Goal: Task Accomplishment & Management: Manage account settings

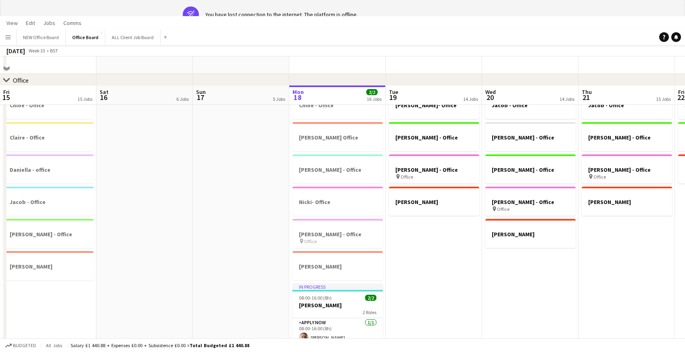
scroll to position [0, 193]
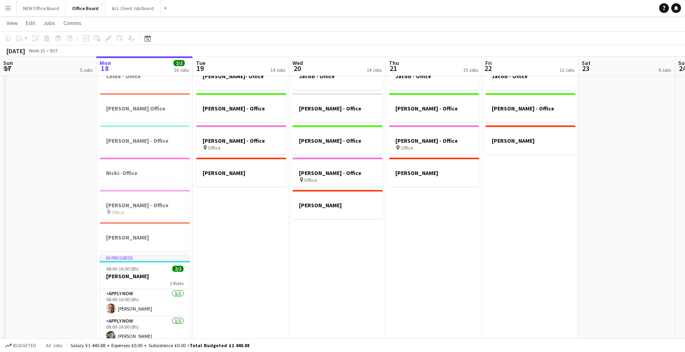
click at [8, 8] on app-icon "Menu" at bounding box center [8, 8] width 6 height 6
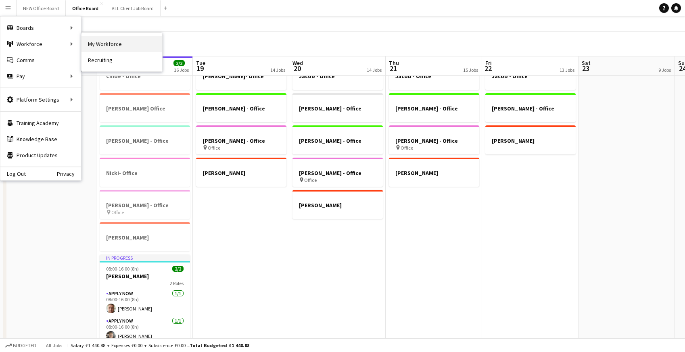
click at [117, 44] on link "My Workforce" at bounding box center [121, 44] width 81 height 16
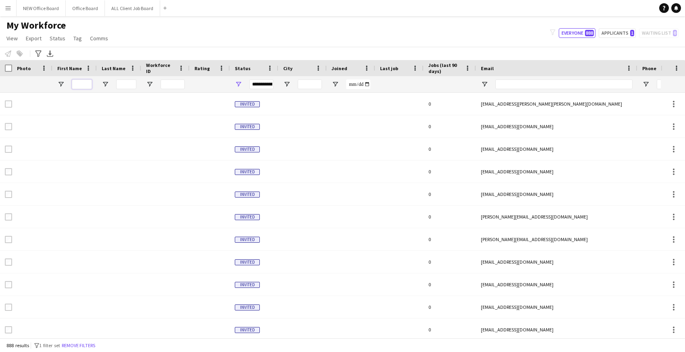
click at [80, 85] on input "First Name Filter Input" at bounding box center [82, 84] width 20 height 10
type input "******"
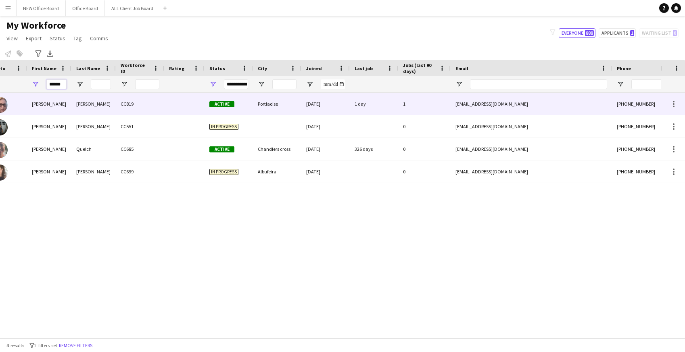
scroll to position [0, 38]
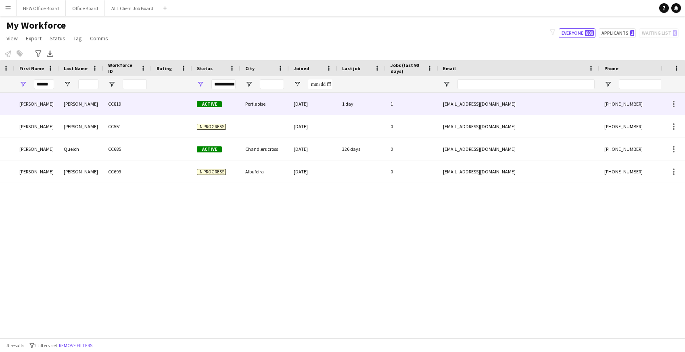
click at [566, 102] on div "[EMAIL_ADDRESS][DOMAIN_NAME]" at bounding box center [518, 104] width 161 height 22
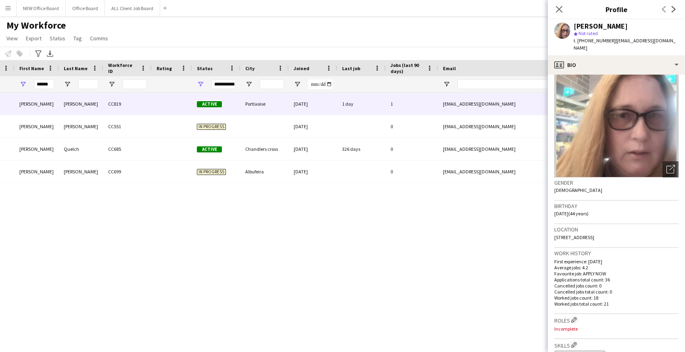
scroll to position [0, 0]
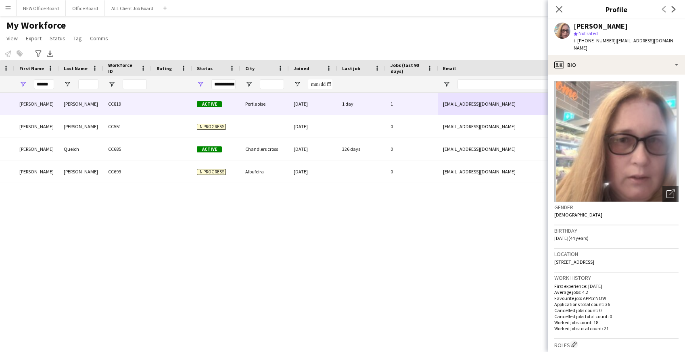
click at [444, 276] on div "Joanne Doyle CC819 Active Portlaoise 25-04-2025 1 day 1 jodoyle2008@gmail.com +…" at bounding box center [330, 215] width 660 height 245
click at [10, 8] on app-icon "Menu" at bounding box center [8, 8] width 6 height 6
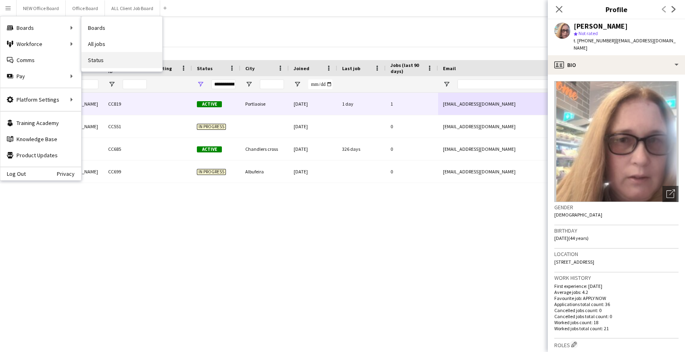
click at [101, 62] on link "Status" at bounding box center [121, 60] width 81 height 16
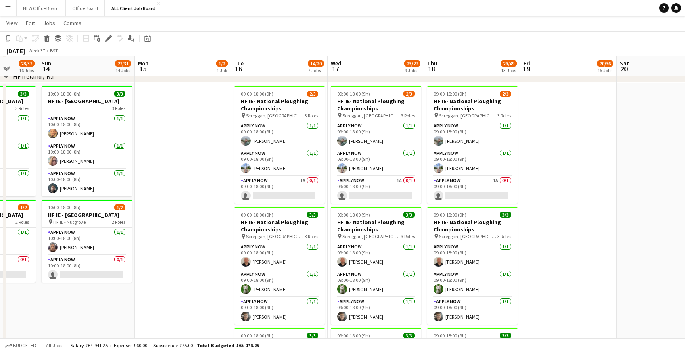
scroll to position [0, 350]
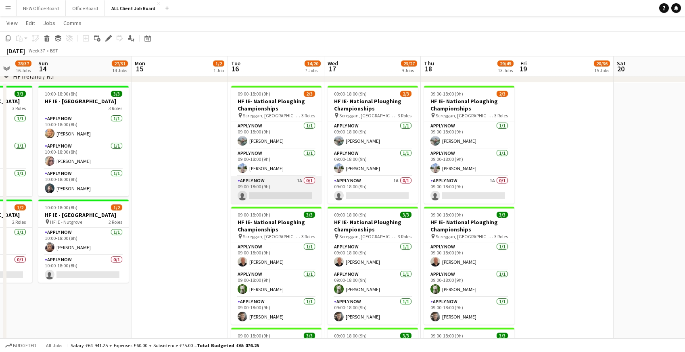
click at [275, 182] on app-card-role "APPLY NOW 1A 0/1 09:00-18:00 (9h) single-neutral-actions" at bounding box center [276, 189] width 90 height 27
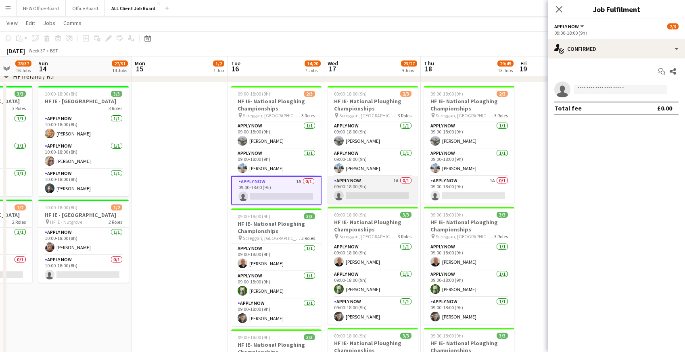
click at [364, 179] on app-card-role "APPLY NOW 1A 0/1 09:00-18:00 (9h) single-neutral-actions" at bounding box center [372, 189] width 90 height 27
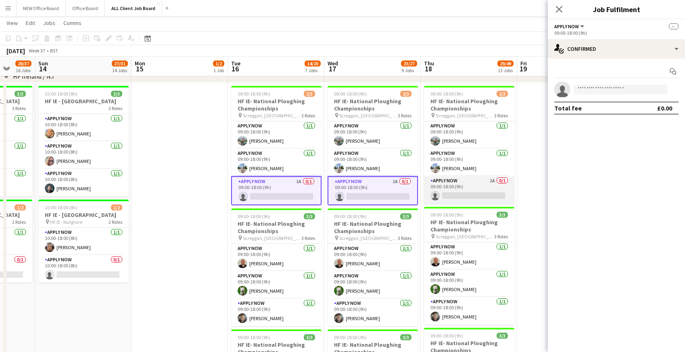
click at [455, 190] on app-card-role "APPLY NOW 1A 0/1 09:00-18:00 (9h) single-neutral-actions" at bounding box center [469, 189] width 90 height 27
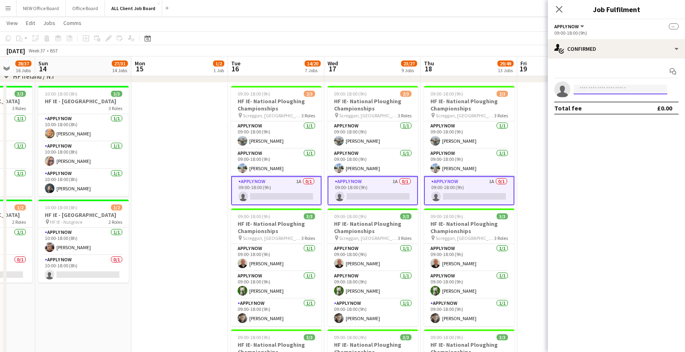
click at [595, 92] on input at bounding box center [620, 90] width 94 height 10
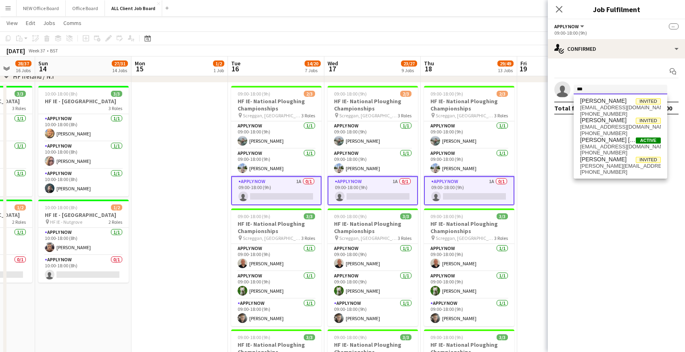
type input "***"
click at [593, 187] on mat-expansion-panel "check Confirmed Start chat single-neutral-actions *** Total fee £0.00" at bounding box center [616, 205] width 137 height 294
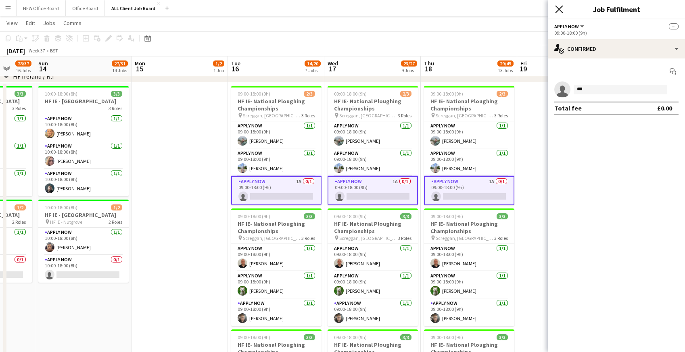
click at [561, 9] on icon "Close pop-in" at bounding box center [559, 9] width 8 height 8
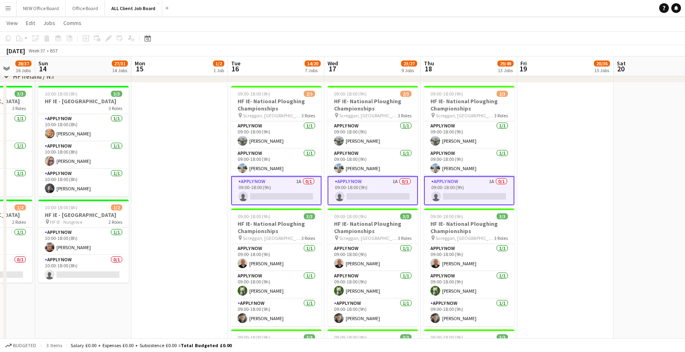
click at [297, 192] on app-card-role "APPLY NOW 1A 0/1 09:00-18:00 (9h) single-neutral-actions" at bounding box center [276, 190] width 90 height 29
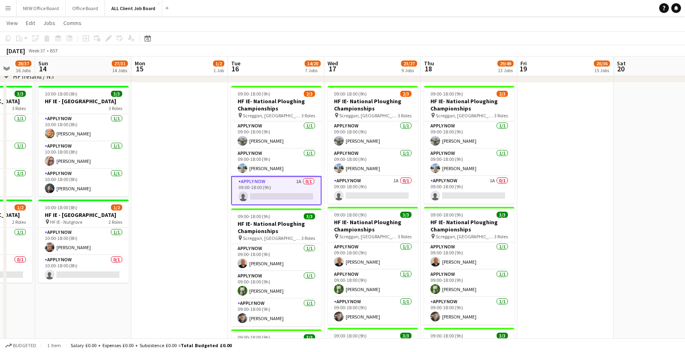
click at [279, 190] on app-card-role "APPLY NOW 1A 0/1 09:00-18:00 (9h) single-neutral-actions" at bounding box center [276, 190] width 90 height 29
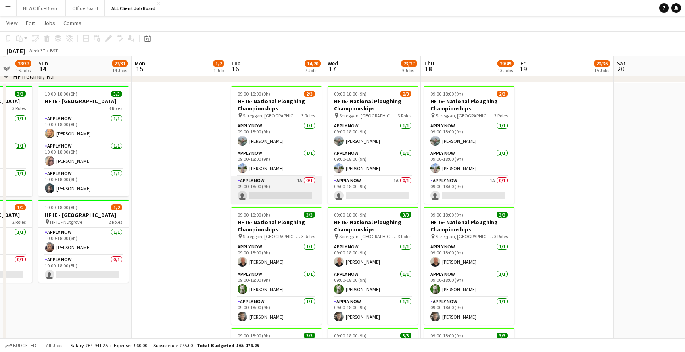
click at [270, 184] on app-card-role "APPLY NOW 1A 0/1 09:00-18:00 (9h) single-neutral-actions" at bounding box center [276, 189] width 90 height 27
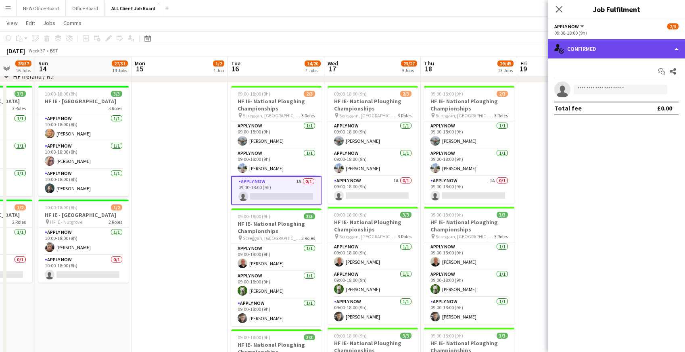
click at [604, 49] on div "single-neutral-actions-check-2 Confirmed" at bounding box center [616, 48] width 137 height 19
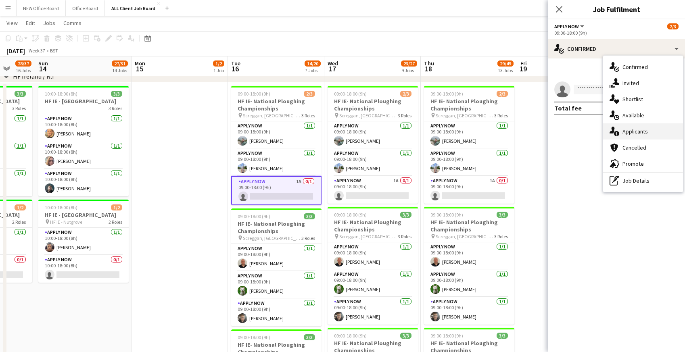
click at [631, 131] on div "single-neutral-actions-information Applicants" at bounding box center [643, 131] width 80 height 16
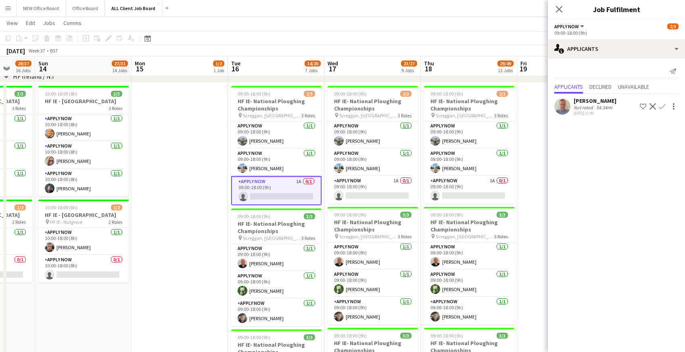
click at [648, 136] on mat-expansion-panel "users2 Applicants Send notification Applicants Declined Unavailable [PERSON_NAM…" at bounding box center [616, 205] width 137 height 294
click at [558, 8] on icon at bounding box center [559, 9] width 8 height 8
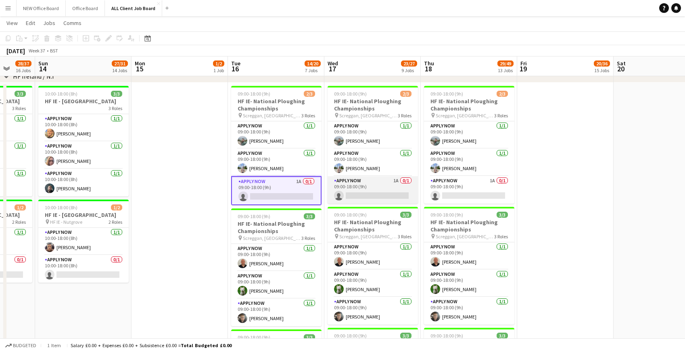
click at [363, 192] on app-card-role "APPLY NOW 1A 0/1 09:00-18:00 (9h) single-neutral-actions" at bounding box center [372, 189] width 90 height 27
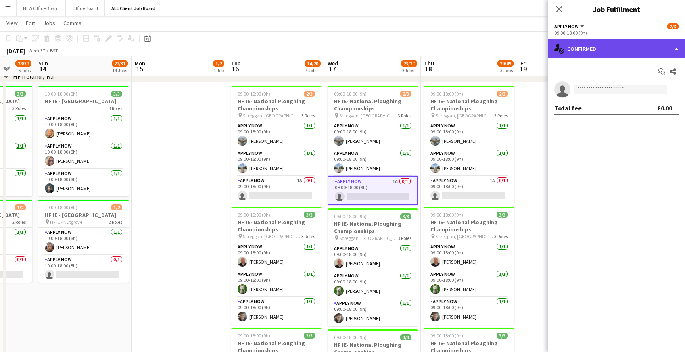
click at [603, 54] on div "single-neutral-actions-check-2 Confirmed" at bounding box center [616, 48] width 137 height 19
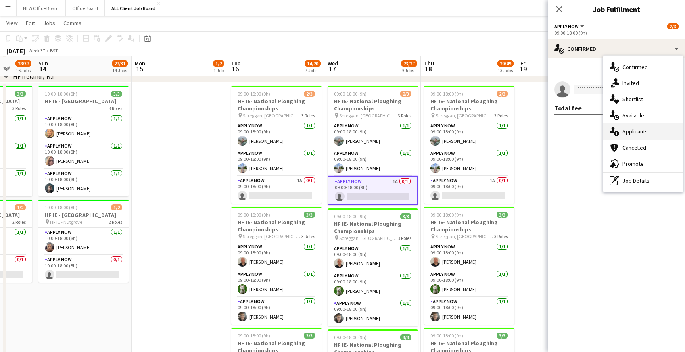
click at [635, 129] on div "single-neutral-actions-information Applicants" at bounding box center [643, 131] width 80 height 16
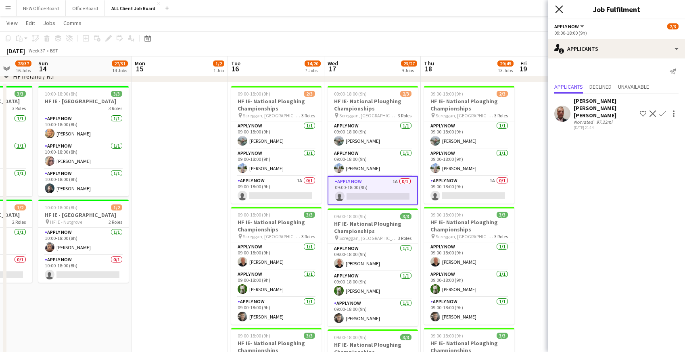
click at [557, 9] on icon "Close pop-in" at bounding box center [559, 9] width 8 height 8
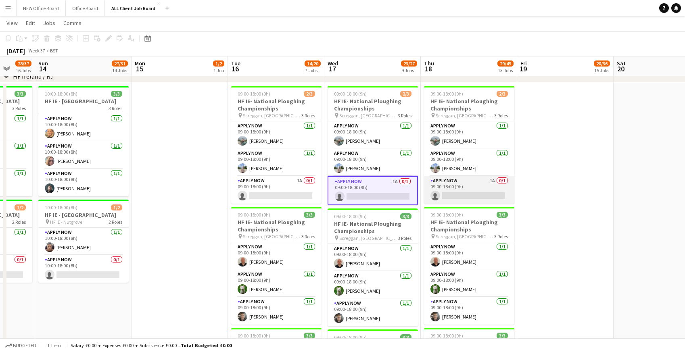
click at [468, 182] on app-card-role "APPLY NOW 1A 0/1 09:00-18:00 (9h) single-neutral-actions" at bounding box center [469, 189] width 90 height 27
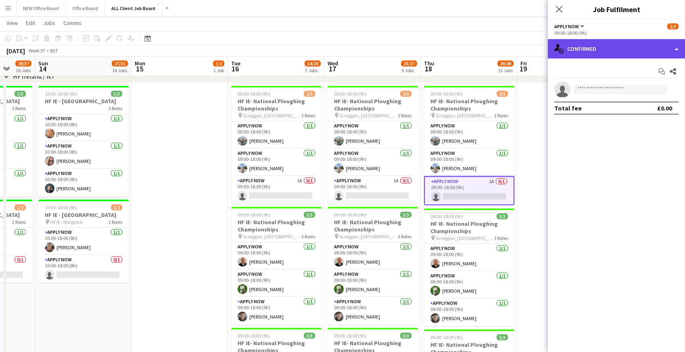
click at [607, 44] on div "single-neutral-actions-check-2 Confirmed" at bounding box center [616, 48] width 137 height 19
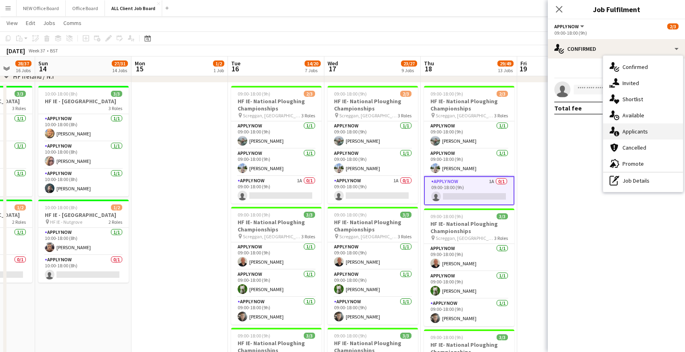
click at [619, 127] on div "single-neutral-actions-information Applicants" at bounding box center [643, 131] width 80 height 16
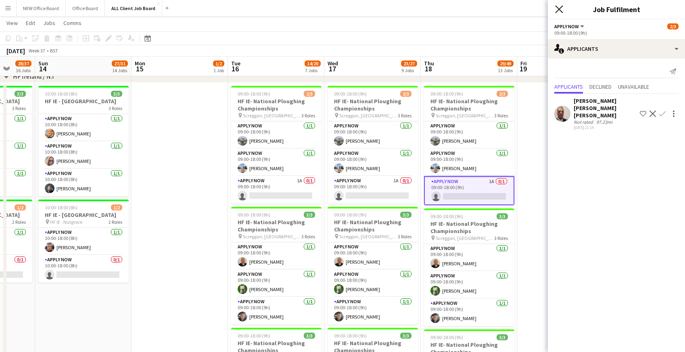
click at [560, 12] on icon "Close pop-in" at bounding box center [559, 9] width 8 height 8
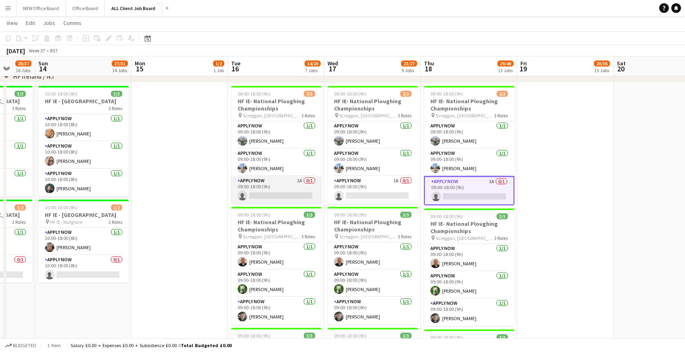
click at [269, 186] on app-card-role "APPLY NOW 1A 0/1 09:00-18:00 (9h) single-neutral-actions" at bounding box center [276, 189] width 90 height 27
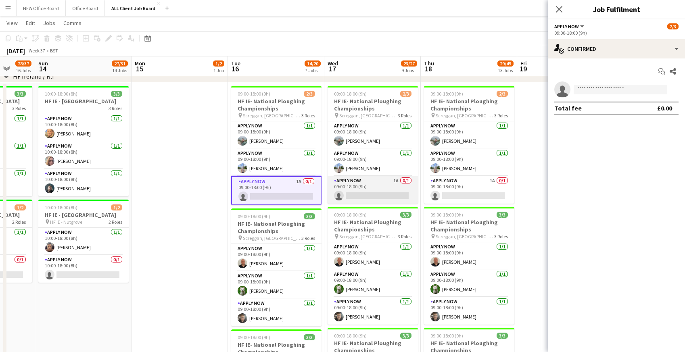
click at [374, 188] on app-card-role "APPLY NOW 1A 0/1 09:00-18:00 (9h) single-neutral-actions" at bounding box center [372, 189] width 90 height 27
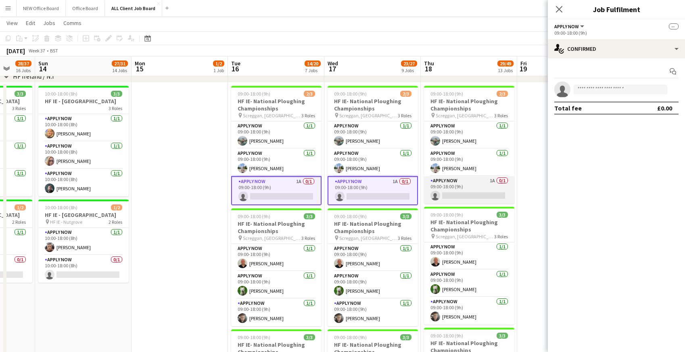
click at [458, 193] on app-card-role "APPLY NOW 1A 0/1 09:00-18:00 (9h) single-neutral-actions" at bounding box center [469, 189] width 90 height 27
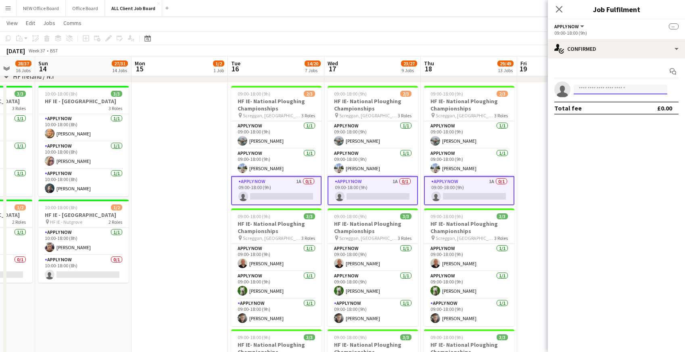
click at [597, 88] on input at bounding box center [620, 90] width 94 height 10
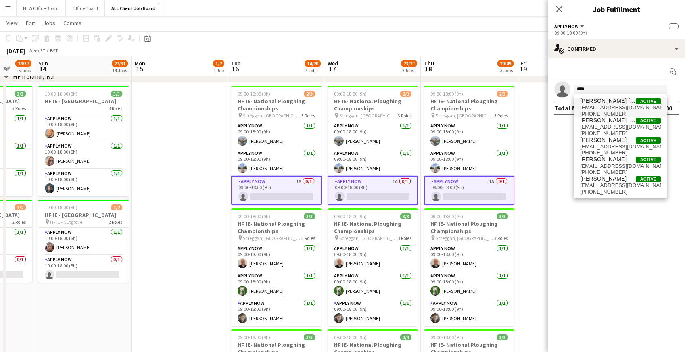
type input "****"
click at [593, 108] on span "[EMAIL_ADDRESS][DOMAIN_NAME]" at bounding box center [620, 107] width 81 height 6
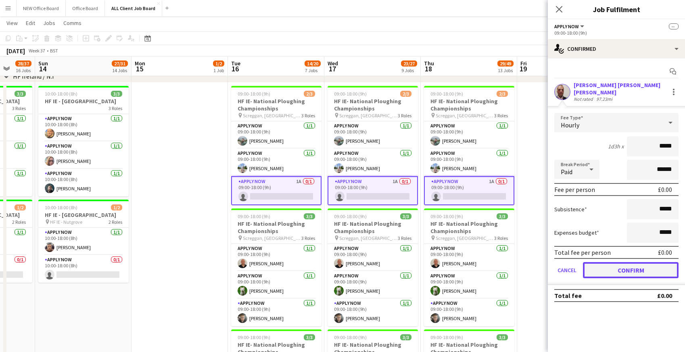
click at [596, 262] on button "Confirm" at bounding box center [631, 270] width 96 height 16
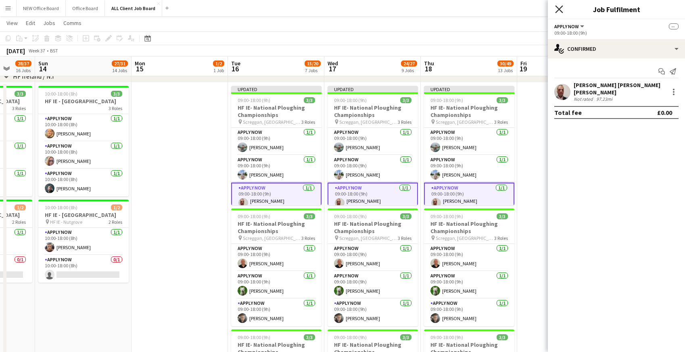
click at [559, 7] on icon "Close pop-in" at bounding box center [559, 9] width 8 height 8
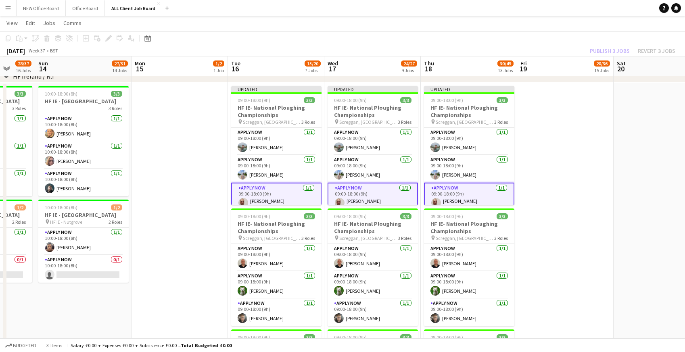
click at [540, 9] on app-navbar "Menu Boards Boards Boards All jobs Status Workforce Workforce My Workforce Recr…" at bounding box center [342, 8] width 685 height 16
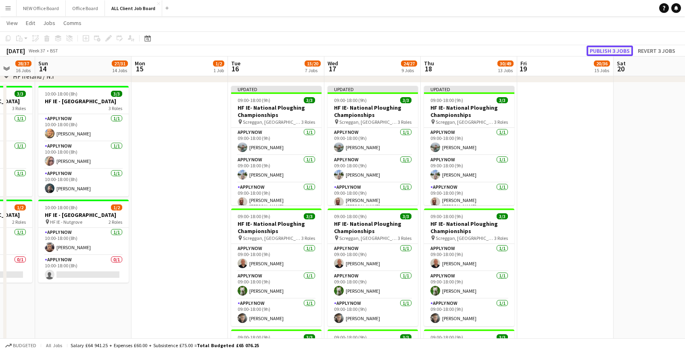
click at [604, 50] on button "Publish 3 jobs" at bounding box center [609, 51] width 46 height 10
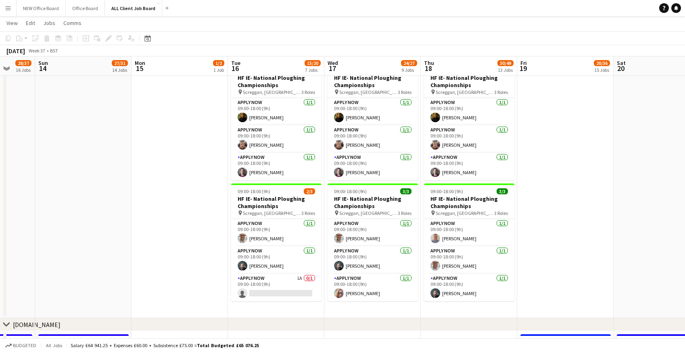
scroll to position [2839, 0]
click at [303, 277] on app-card-role "APPLY NOW 1A 0/1 09:00-18:00 (9h) single-neutral-actions" at bounding box center [276, 287] width 90 height 27
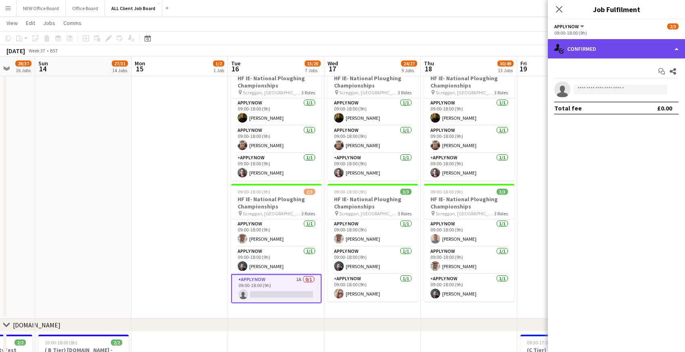
click at [580, 52] on div "single-neutral-actions-check-2 Confirmed" at bounding box center [616, 48] width 137 height 19
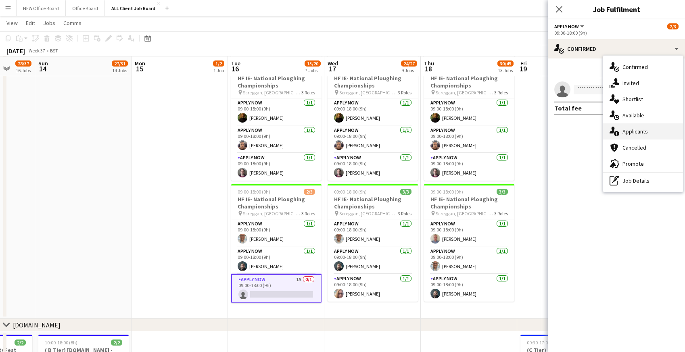
click at [625, 131] on div "single-neutral-actions-information Applicants" at bounding box center [643, 131] width 80 height 16
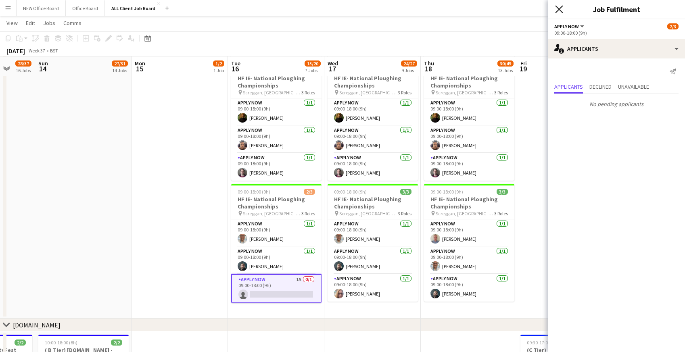
click at [558, 8] on icon at bounding box center [559, 9] width 8 height 8
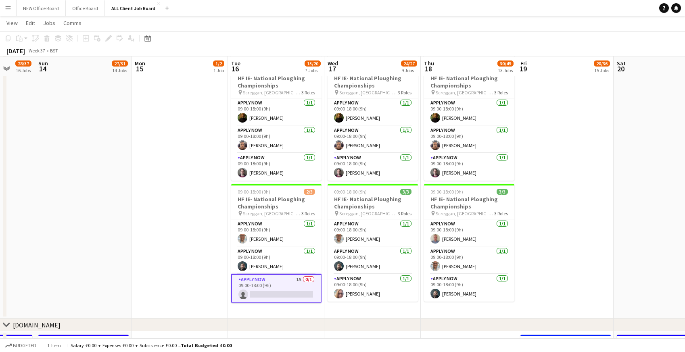
click at [259, 290] on app-card-role "APPLY NOW 1A 0/1 09:00-18:00 (9h) single-neutral-actions" at bounding box center [276, 288] width 90 height 29
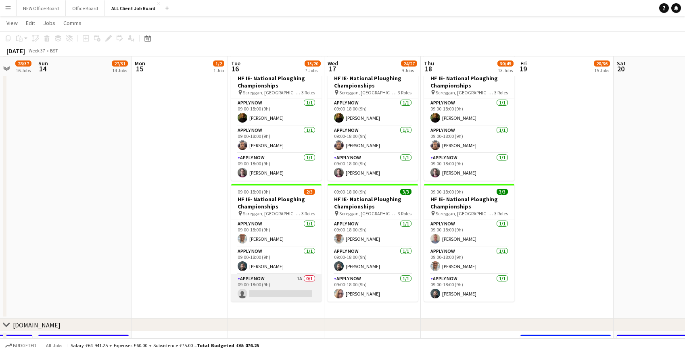
click at [259, 290] on app-card-role "APPLY NOW 1A 0/1 09:00-18:00 (9h) single-neutral-actions" at bounding box center [276, 287] width 90 height 27
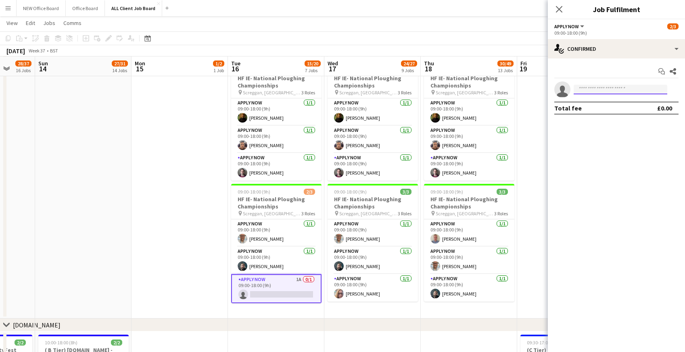
click at [588, 90] on input at bounding box center [620, 90] width 94 height 10
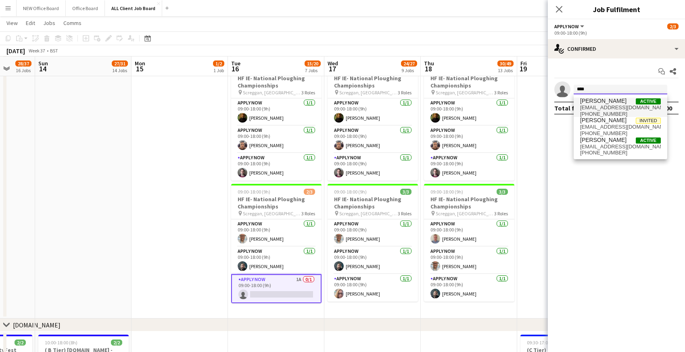
type input "****"
click at [593, 107] on span "[EMAIL_ADDRESS][DOMAIN_NAME]" at bounding box center [620, 107] width 81 height 6
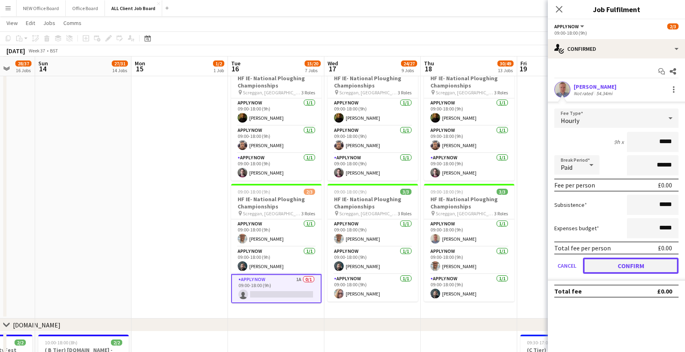
click at [608, 260] on button "Confirm" at bounding box center [631, 266] width 96 height 16
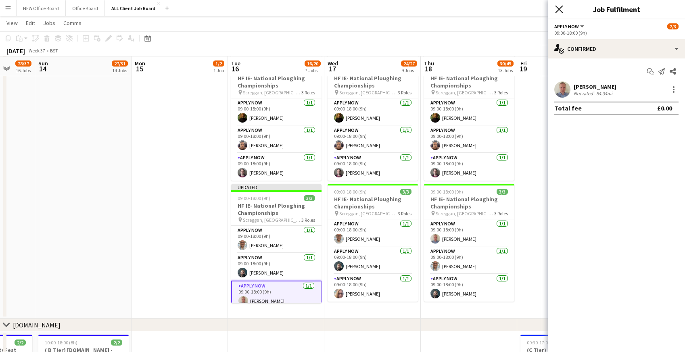
click at [560, 6] on icon "Close pop-in" at bounding box center [559, 9] width 8 height 8
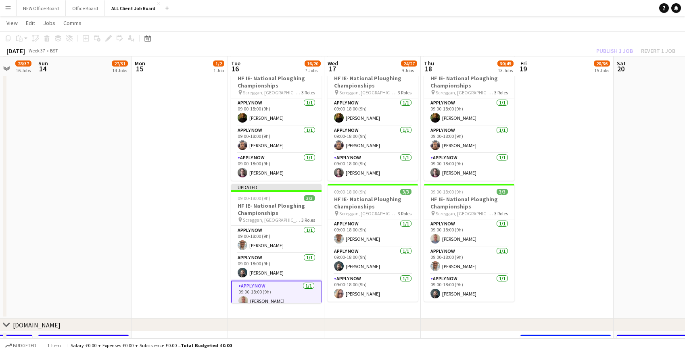
click at [560, 6] on app-navbar "Menu Boards Boards Boards All jobs Status Workforce Workforce My Workforce Recr…" at bounding box center [342, 8] width 685 height 16
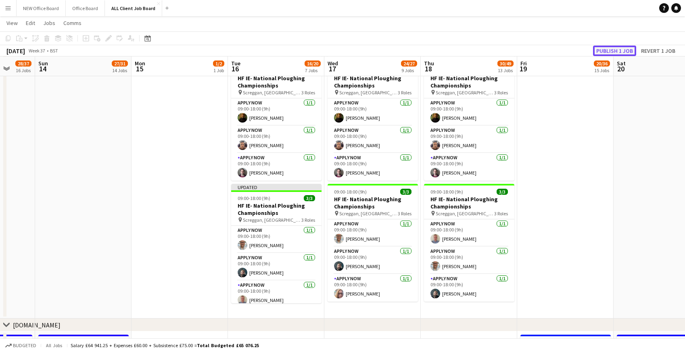
click at [625, 51] on button "Publish 1 job" at bounding box center [614, 51] width 43 height 10
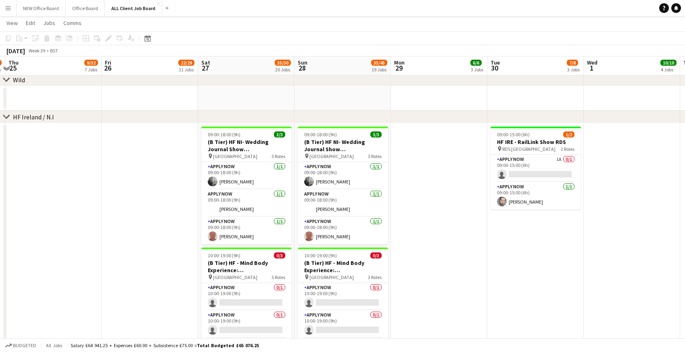
scroll to position [2535, 0]
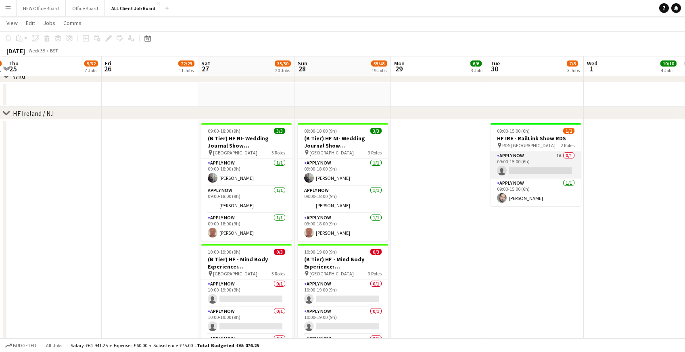
click at [520, 160] on app-card-role "APPLY NOW 1A 0/1 09:00-15:00 (6h) single-neutral-actions" at bounding box center [535, 164] width 90 height 27
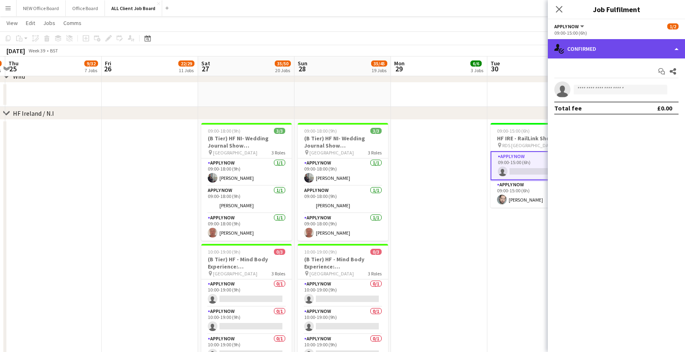
click at [612, 50] on div "single-neutral-actions-check-2 Confirmed" at bounding box center [616, 48] width 137 height 19
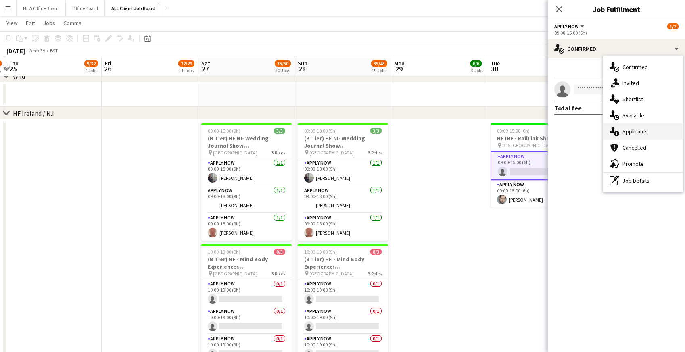
click at [637, 135] on div "single-neutral-actions-information Applicants" at bounding box center [643, 131] width 80 height 16
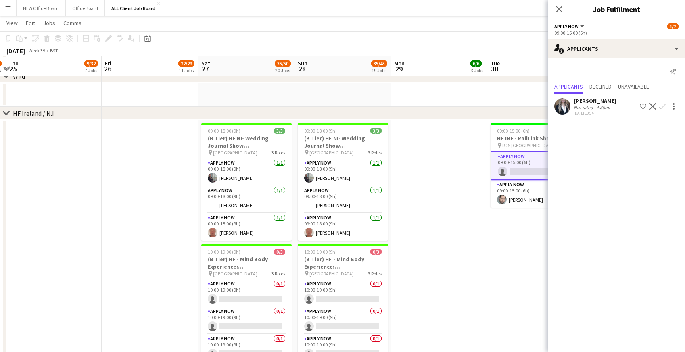
click at [662, 104] on app-icon "Confirm" at bounding box center [662, 106] width 6 height 6
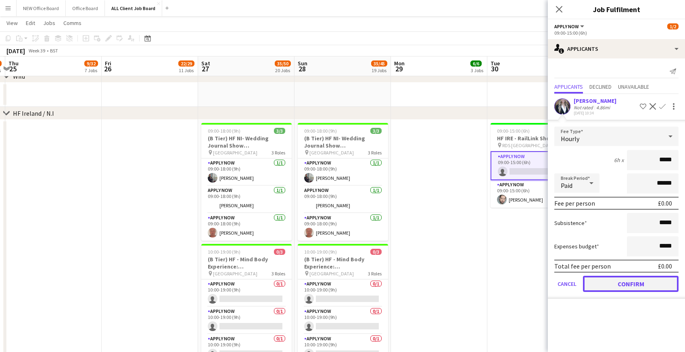
click at [594, 285] on button "Confirm" at bounding box center [631, 284] width 96 height 16
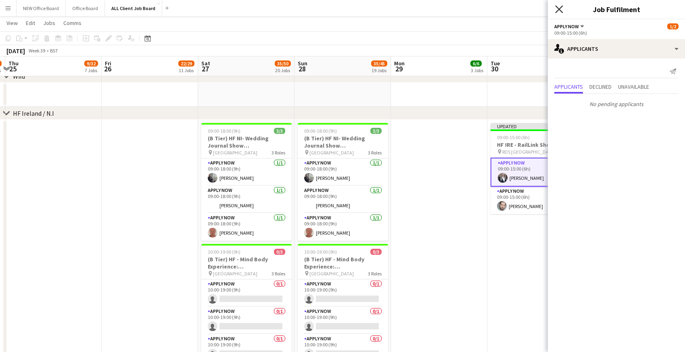
click at [560, 10] on icon at bounding box center [559, 9] width 8 height 8
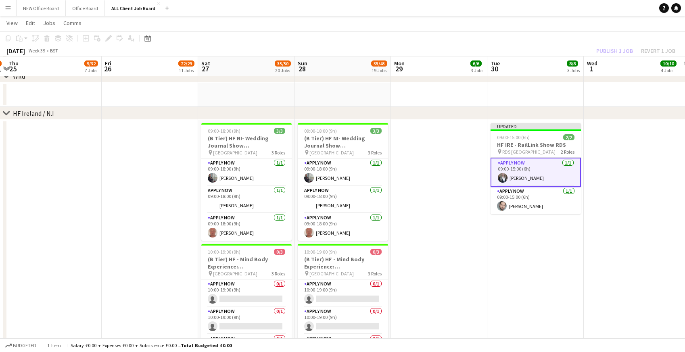
click at [546, 24] on app-page-menu "View Day view expanded Day view collapsed Month view Date picker Jump to [DATE]…" at bounding box center [342, 23] width 685 height 15
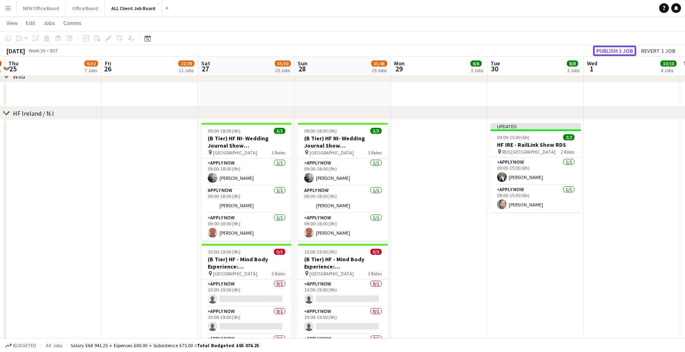
click at [606, 49] on button "Publish 1 job" at bounding box center [614, 51] width 43 height 10
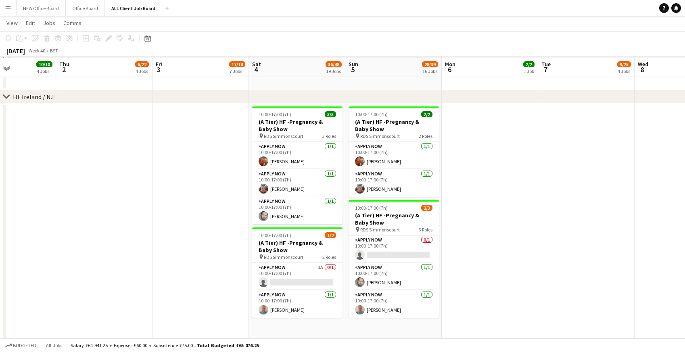
scroll to position [2553, 0]
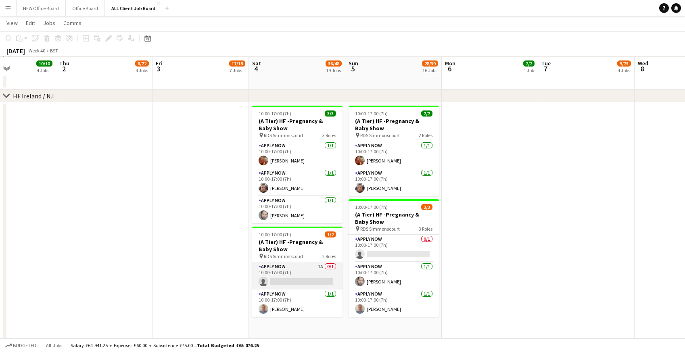
click at [294, 269] on app-card-role "APPLY NOW 1A 0/1 10:00-17:00 (7h) single-neutral-actions" at bounding box center [297, 275] width 90 height 27
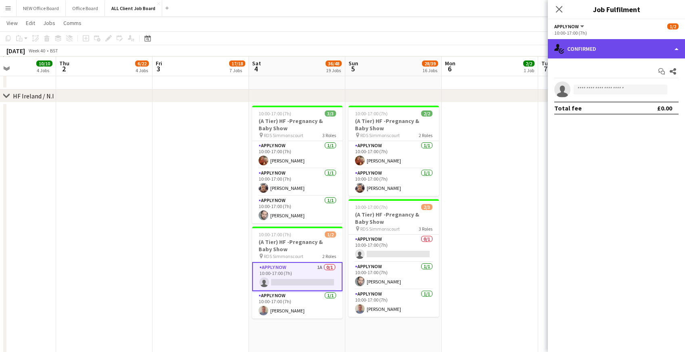
click at [608, 46] on div "single-neutral-actions-check-2 Confirmed" at bounding box center [616, 48] width 137 height 19
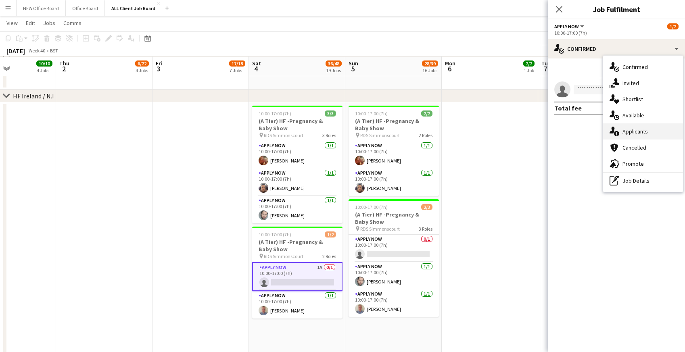
click at [634, 134] on div "single-neutral-actions-information Applicants" at bounding box center [643, 131] width 80 height 16
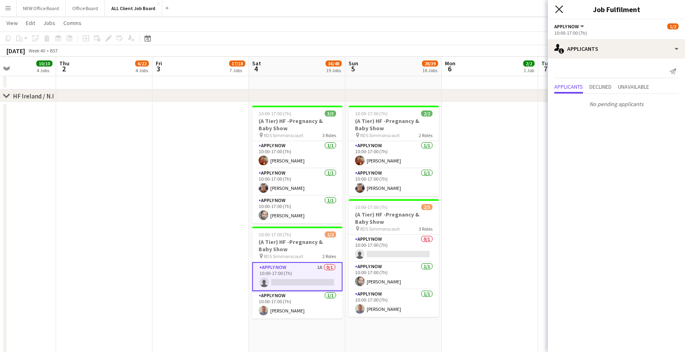
click at [561, 8] on icon "Close pop-in" at bounding box center [559, 9] width 8 height 8
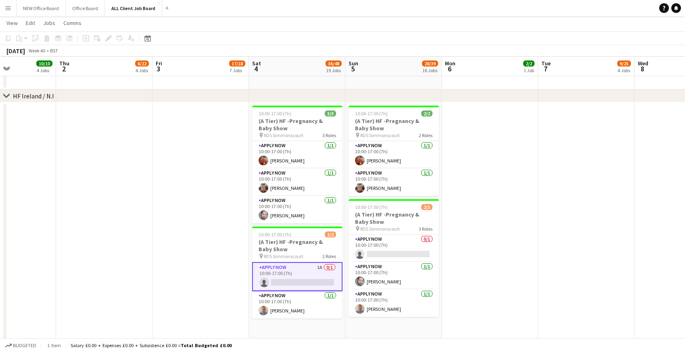
click at [476, 209] on app-date-cell at bounding box center [489, 353] width 96 height 502
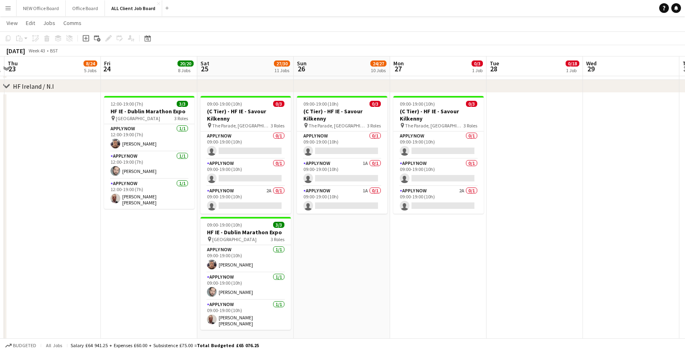
scroll to position [0, 285]
click at [247, 193] on app-card-role "APPLY NOW 2A 0/1 09:00-19:00 (10h) single-neutral-actions" at bounding box center [245, 199] width 90 height 27
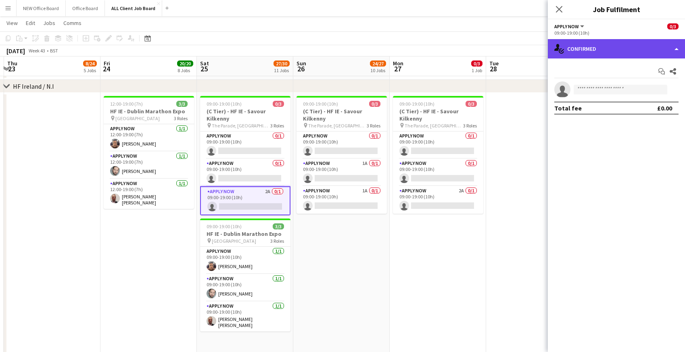
click at [606, 51] on div "single-neutral-actions-check-2 Confirmed" at bounding box center [616, 48] width 137 height 19
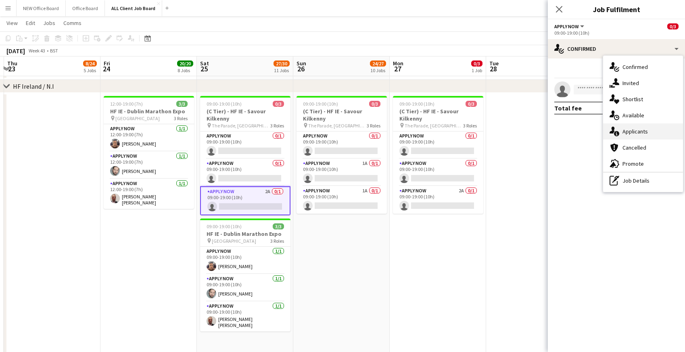
click at [629, 132] on div "single-neutral-actions-information Applicants" at bounding box center [643, 131] width 80 height 16
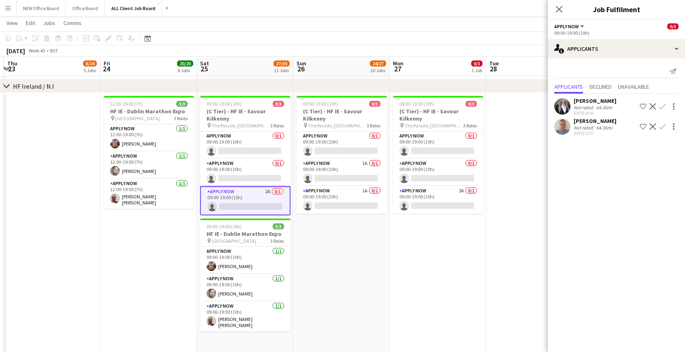
click at [663, 127] on app-icon "Confirm" at bounding box center [662, 126] width 6 height 6
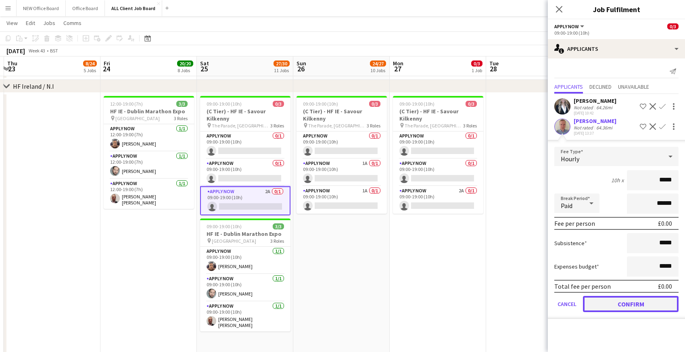
click at [610, 304] on button "Confirm" at bounding box center [631, 304] width 96 height 16
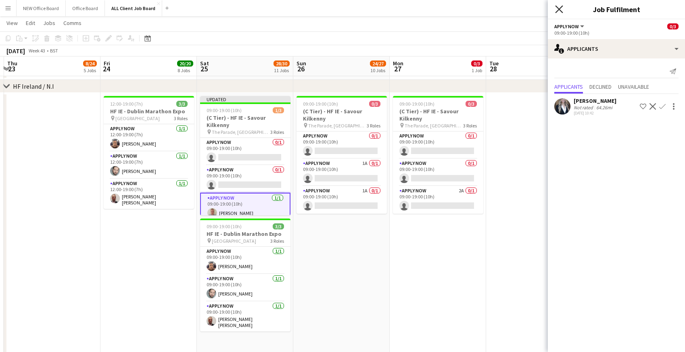
click at [559, 7] on icon "Close pop-in" at bounding box center [559, 9] width 8 height 8
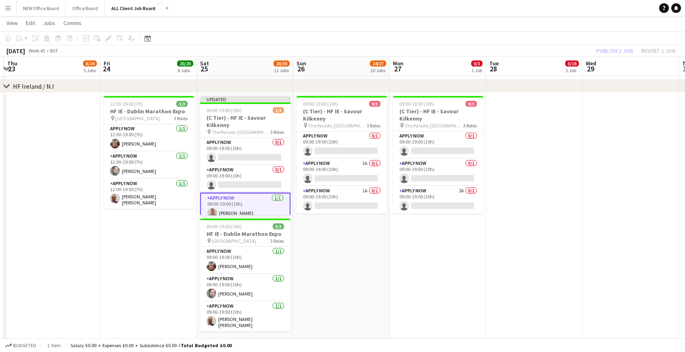
click at [536, 8] on app-navbar "Menu Boards Boards Boards All jobs Status Workforce Workforce My Workforce Recr…" at bounding box center [342, 8] width 685 height 16
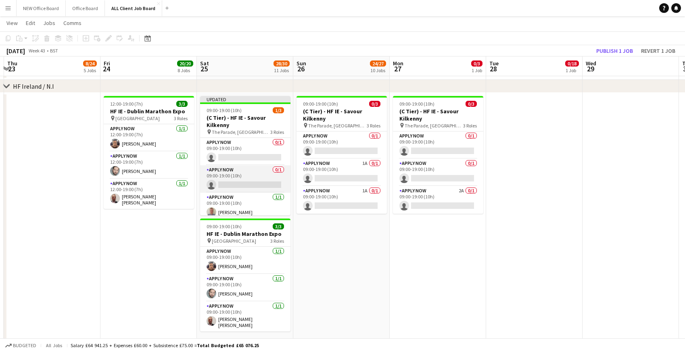
click at [244, 172] on app-card-role "APPLY NOW 0/1 09:00-19:00 (10h) single-neutral-actions" at bounding box center [245, 178] width 90 height 27
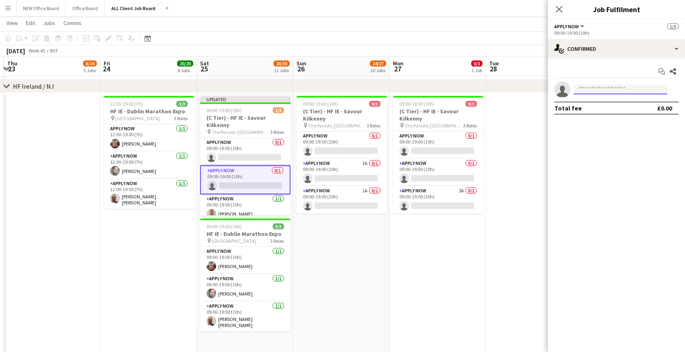
click at [596, 87] on input at bounding box center [620, 90] width 94 height 10
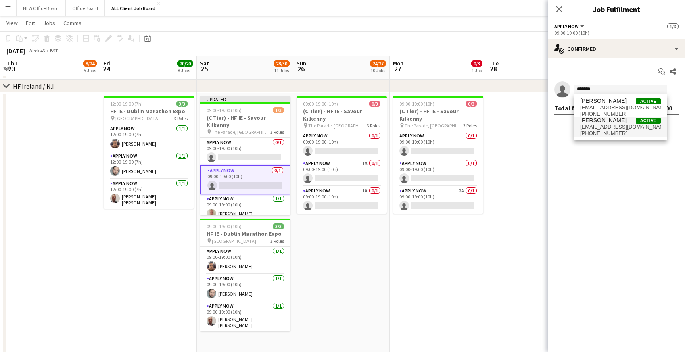
type input "*******"
click at [592, 127] on span "[EMAIL_ADDRESS][DOMAIN_NAME]" at bounding box center [620, 127] width 81 height 6
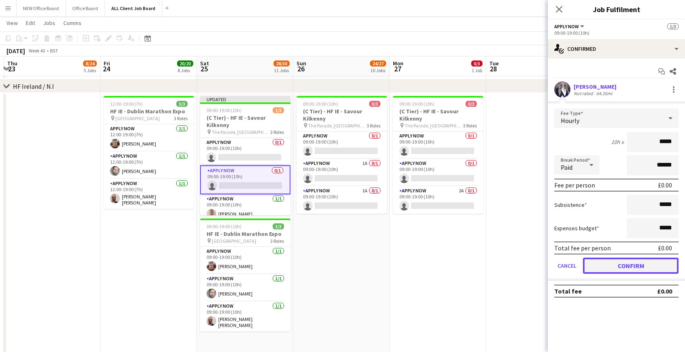
click at [635, 270] on button "Confirm" at bounding box center [631, 266] width 96 height 16
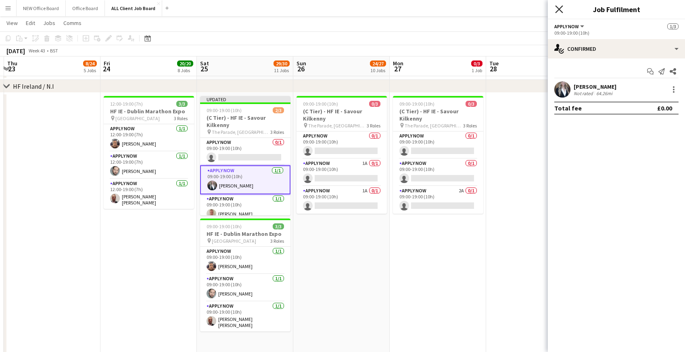
click at [558, 10] on icon "Close pop-in" at bounding box center [559, 9] width 8 height 8
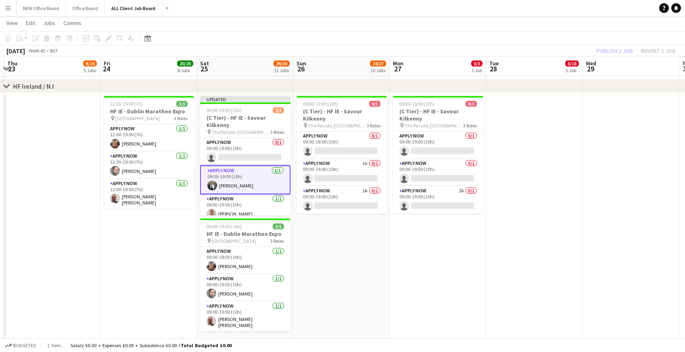
click at [550, 8] on app-navbar "Menu Boards Boards Boards All jobs Status Workforce Workforce My Workforce Recr…" at bounding box center [342, 8] width 685 height 16
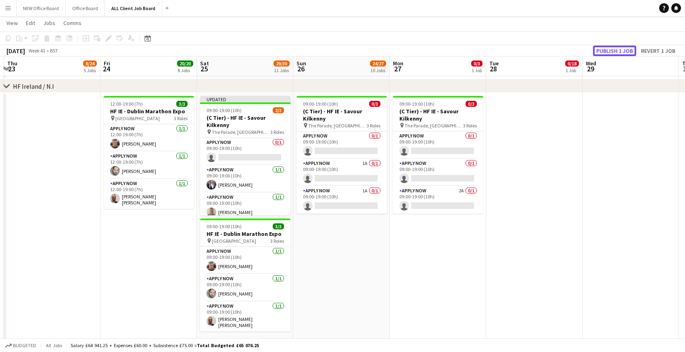
click at [599, 50] on button "Publish 1 job" at bounding box center [614, 51] width 43 height 10
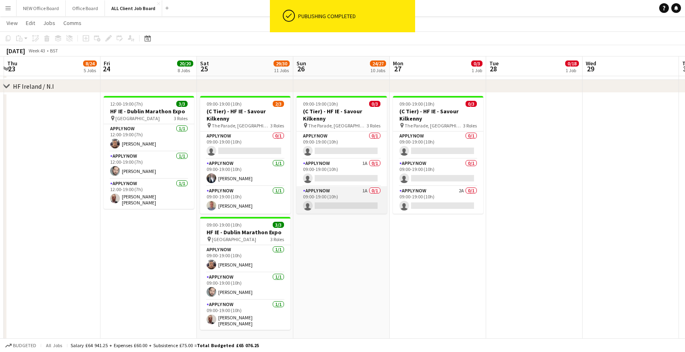
click at [344, 188] on app-card-role "APPLY NOW 1A 0/1 09:00-19:00 (10h) single-neutral-actions" at bounding box center [341, 199] width 90 height 27
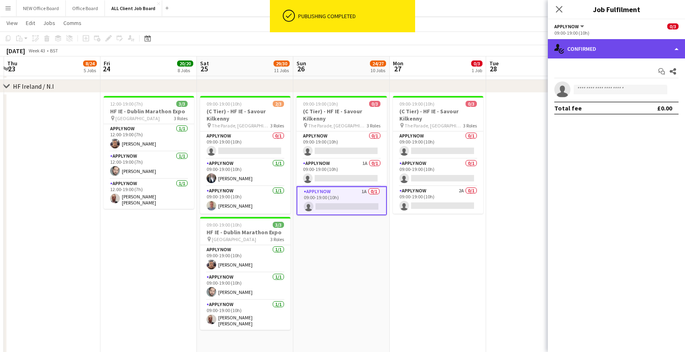
click at [591, 48] on div "single-neutral-actions-check-2 Confirmed" at bounding box center [616, 48] width 137 height 19
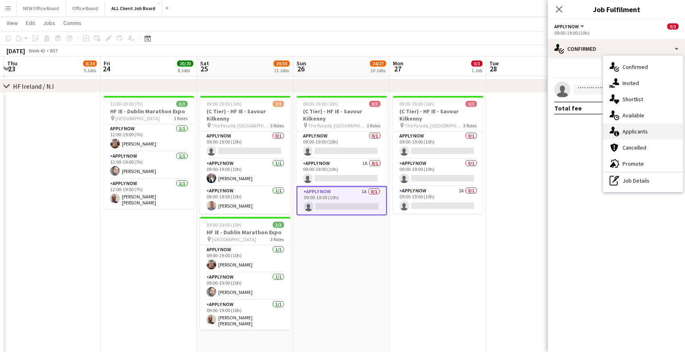
click at [619, 132] on div "single-neutral-actions-information Applicants" at bounding box center [643, 131] width 80 height 16
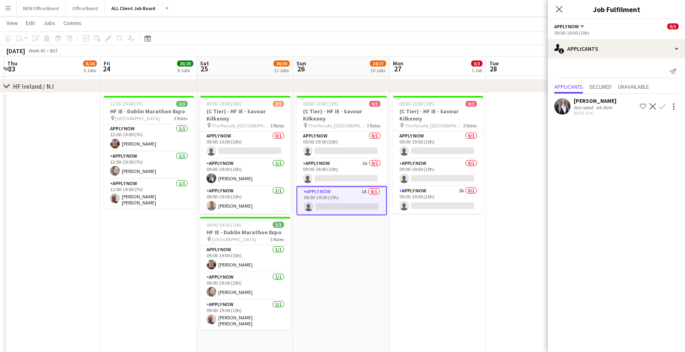
click at [660, 106] on app-icon "Confirm" at bounding box center [662, 106] width 6 height 6
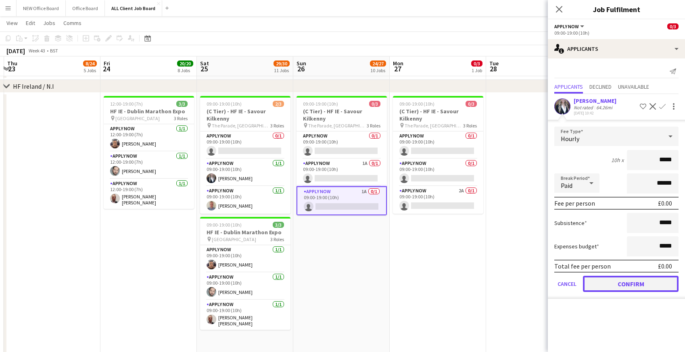
click at [594, 284] on button "Confirm" at bounding box center [631, 284] width 96 height 16
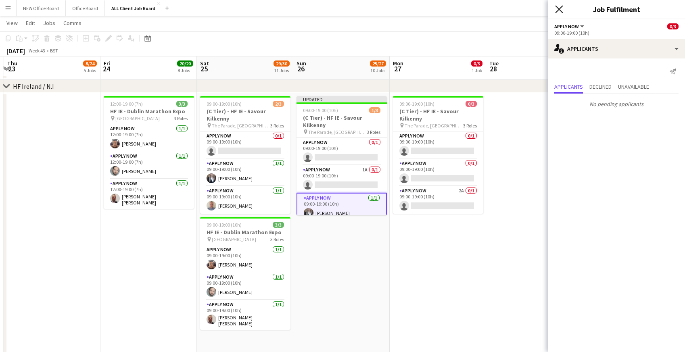
click at [559, 9] on icon at bounding box center [559, 9] width 8 height 8
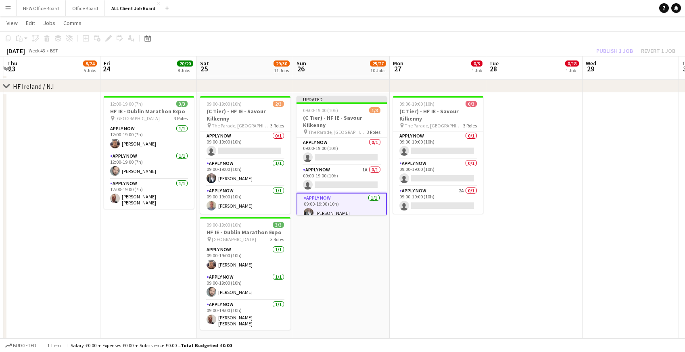
click at [559, 35] on app-toolbar "Copy Paste Paste Command V Paste with crew Command Shift V Paste linked Job [GE…" at bounding box center [342, 38] width 685 height 14
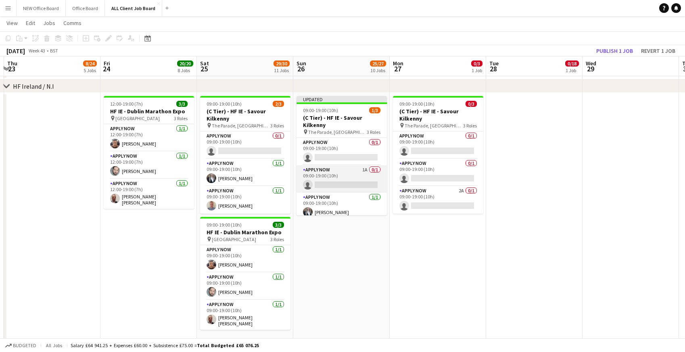
click at [344, 171] on app-card-role "APPLY NOW 1A 0/1 09:00-19:00 (10h) single-neutral-actions" at bounding box center [341, 178] width 90 height 27
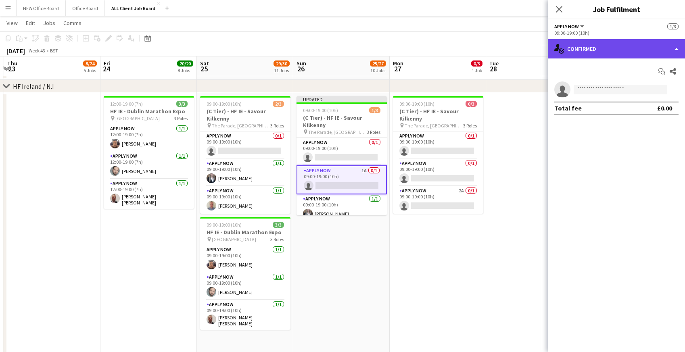
click at [612, 47] on div "single-neutral-actions-check-2 Confirmed" at bounding box center [616, 48] width 137 height 19
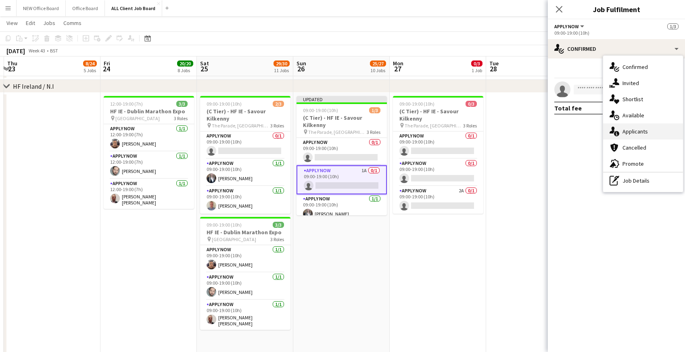
click at [645, 129] on div "single-neutral-actions-information Applicants" at bounding box center [643, 131] width 80 height 16
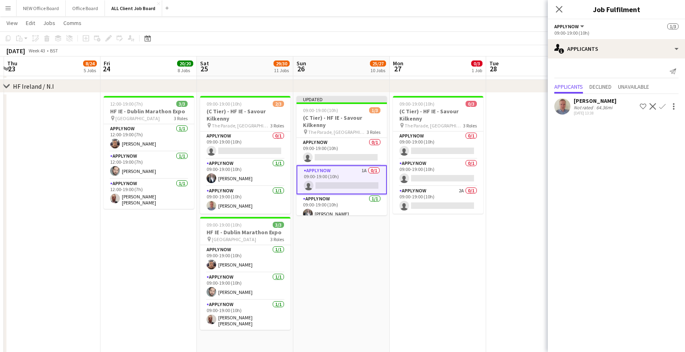
click at [662, 105] on app-icon "Confirm" at bounding box center [662, 106] width 6 height 6
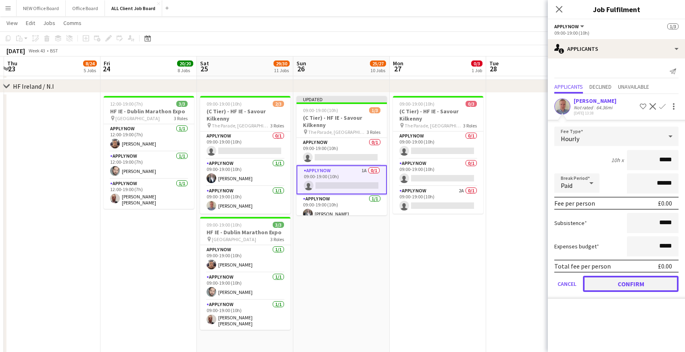
click at [619, 285] on button "Confirm" at bounding box center [631, 284] width 96 height 16
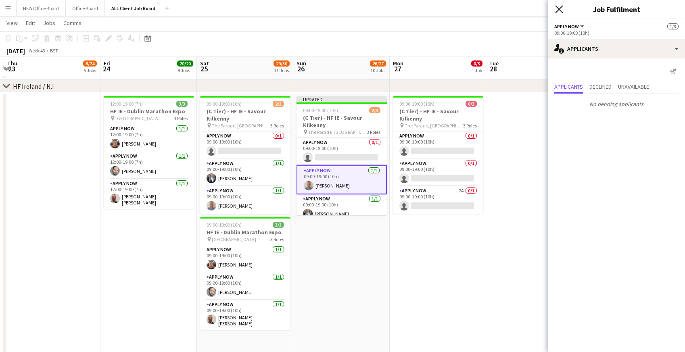
click at [557, 11] on icon at bounding box center [559, 9] width 8 height 8
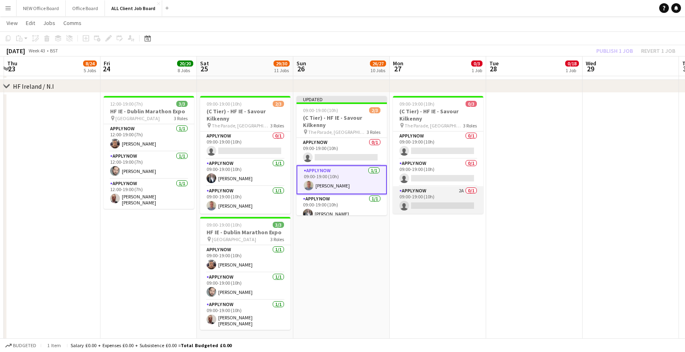
click at [419, 188] on app-card-role "APPLY NOW 2A 0/1 09:00-19:00 (10h) single-neutral-actions" at bounding box center [438, 199] width 90 height 27
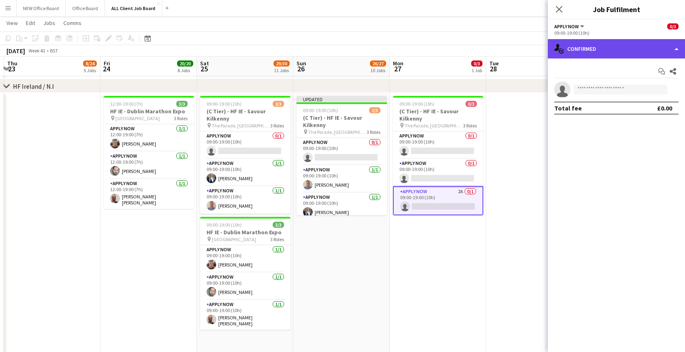
click at [600, 54] on div "single-neutral-actions-check-2 Confirmed" at bounding box center [616, 48] width 137 height 19
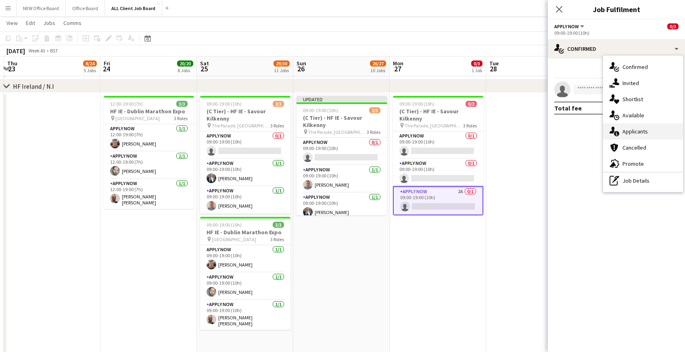
click at [634, 131] on div "single-neutral-actions-information Applicants" at bounding box center [643, 131] width 80 height 16
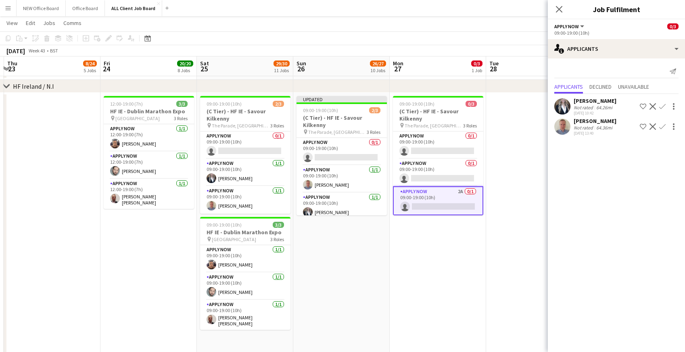
click at [661, 127] on app-icon "Confirm" at bounding box center [662, 126] width 6 height 6
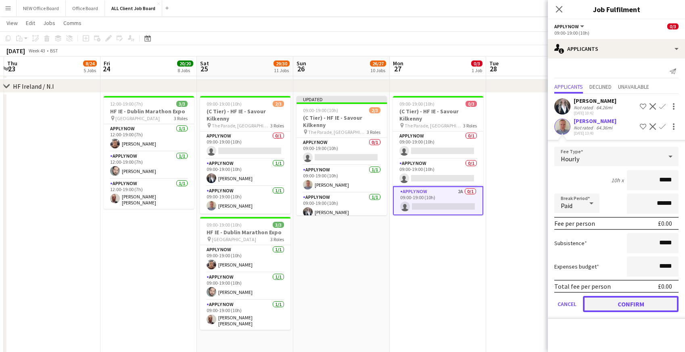
click at [612, 302] on button "Confirm" at bounding box center [631, 304] width 96 height 16
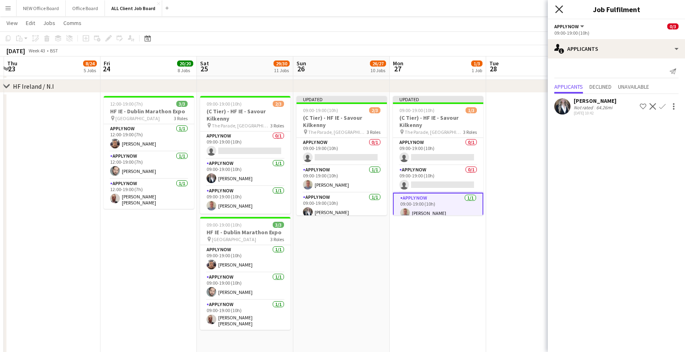
click at [560, 6] on icon "Close pop-in" at bounding box center [559, 9] width 8 height 8
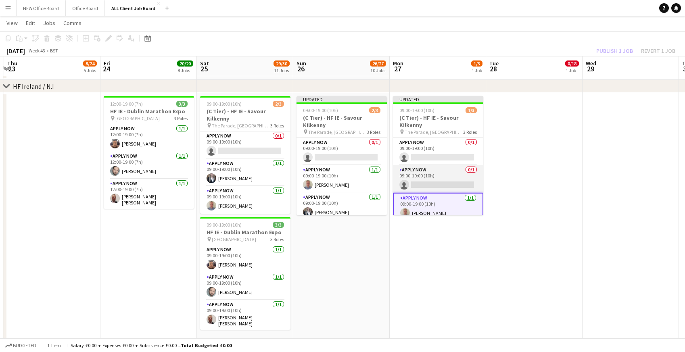
click at [435, 168] on app-card-role "APPLY NOW 0/1 09:00-19:00 (10h) single-neutral-actions" at bounding box center [438, 178] width 90 height 27
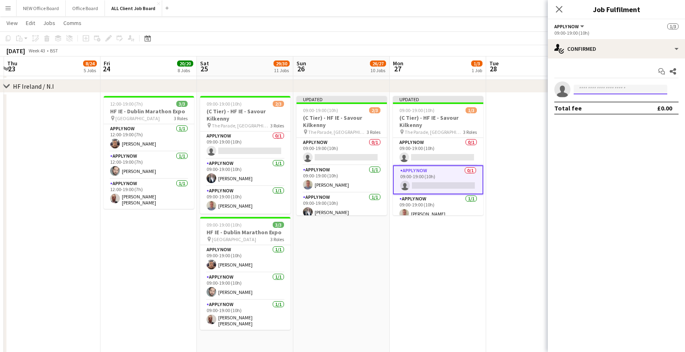
click at [589, 86] on input at bounding box center [620, 90] width 94 height 10
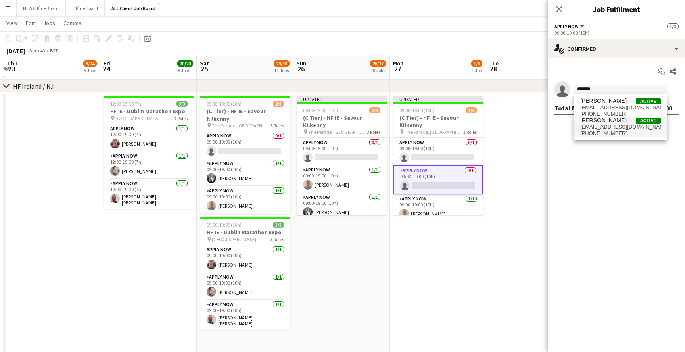
type input "*******"
click at [593, 129] on span "[EMAIL_ADDRESS][DOMAIN_NAME]" at bounding box center [620, 127] width 81 height 6
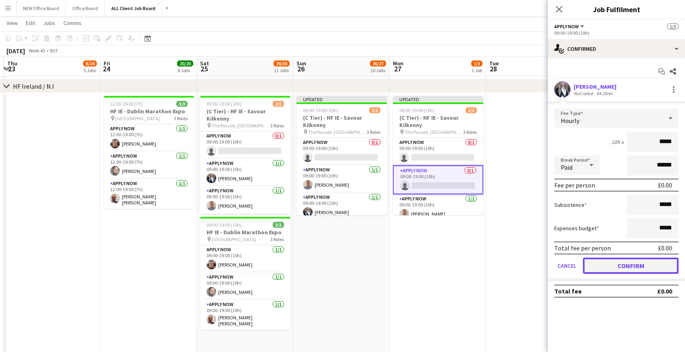
click at [604, 263] on button "Confirm" at bounding box center [631, 266] width 96 height 16
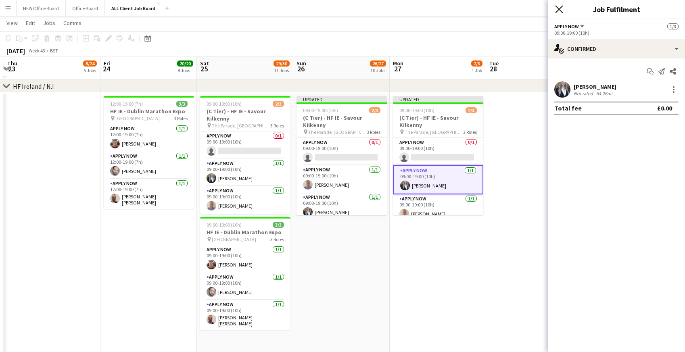
click at [560, 9] on icon "Close pop-in" at bounding box center [559, 9] width 8 height 8
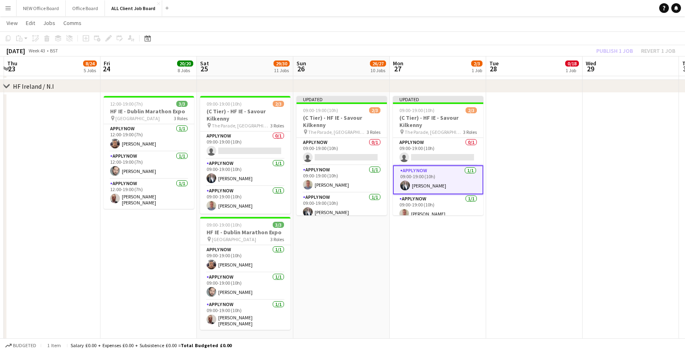
click at [525, 152] on app-date-cell at bounding box center [534, 344] width 96 height 502
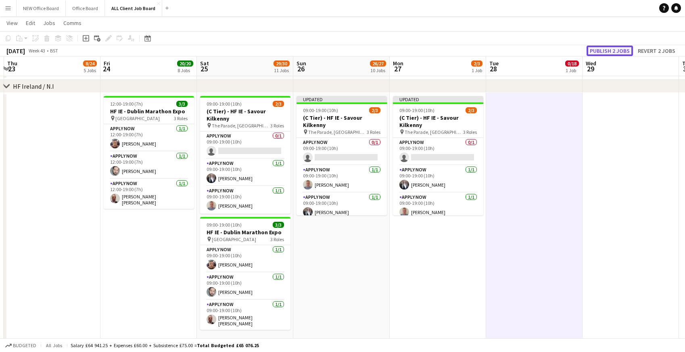
click at [610, 54] on button "Publish 2 jobs" at bounding box center [609, 51] width 46 height 10
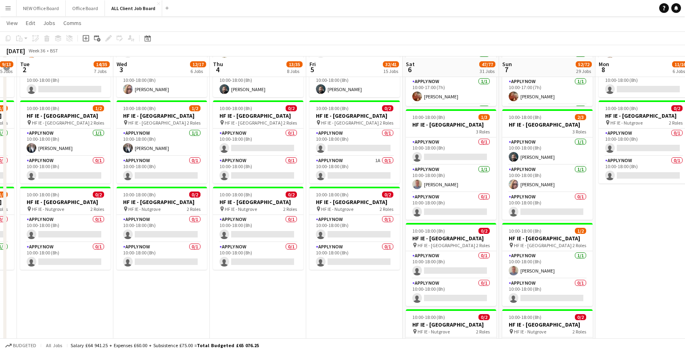
scroll to position [2672, 0]
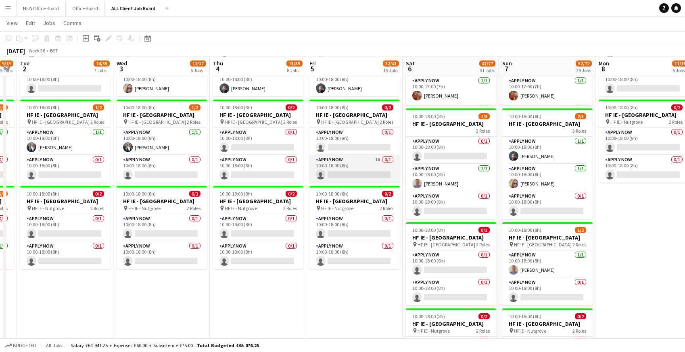
click at [343, 183] on app-card-role "APPLY NOW 1A 0/1 10:00-18:00 (8h) single-neutral-actions" at bounding box center [354, 168] width 90 height 27
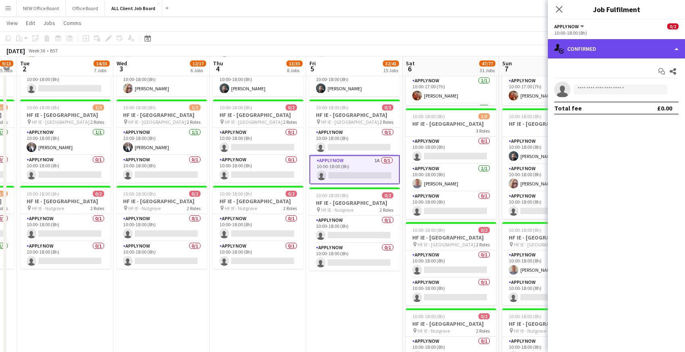
click at [660, 46] on div "single-neutral-actions-check-2 Confirmed" at bounding box center [616, 48] width 137 height 19
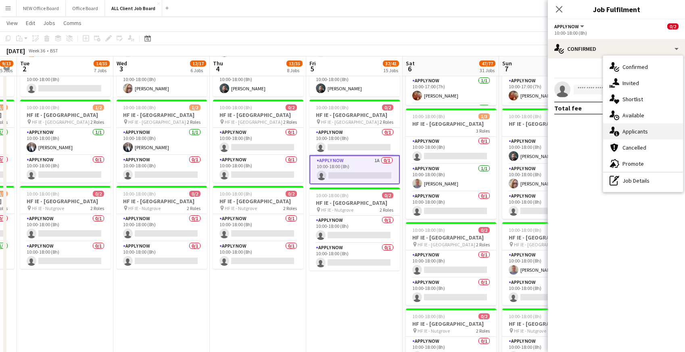
click at [639, 132] on div "single-neutral-actions-information Applicants" at bounding box center [643, 131] width 80 height 16
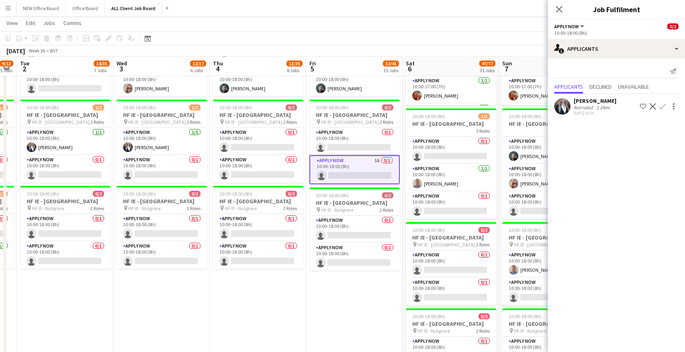
click at [663, 108] on app-icon "Confirm" at bounding box center [662, 106] width 6 height 6
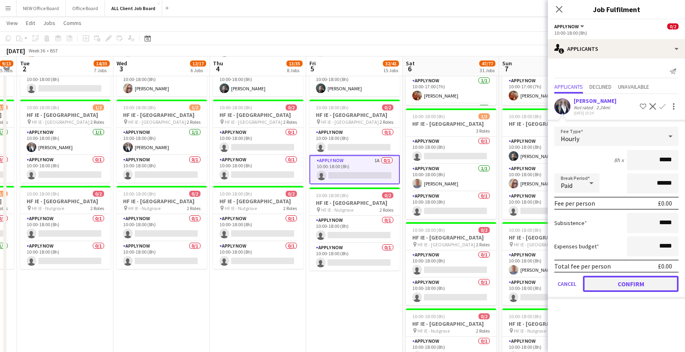
click at [612, 280] on button "Confirm" at bounding box center [631, 284] width 96 height 16
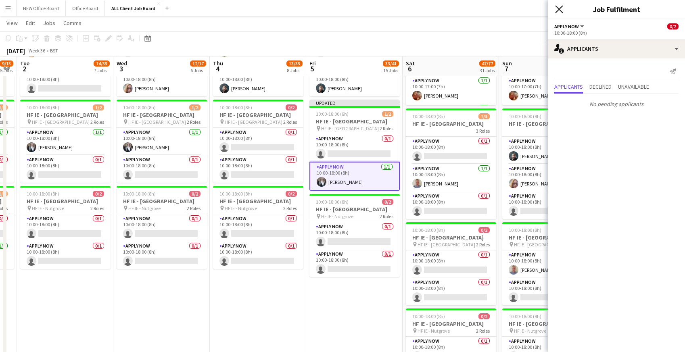
click at [558, 8] on icon at bounding box center [559, 9] width 8 height 8
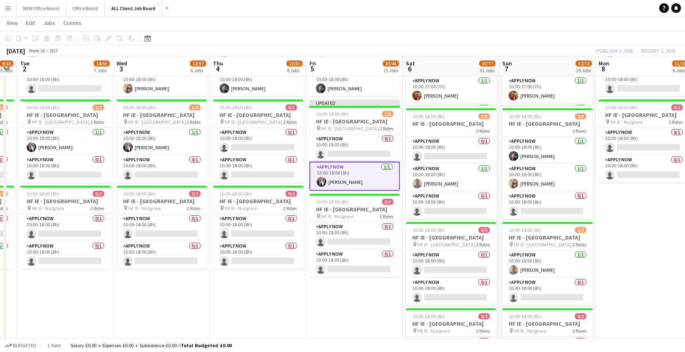
click at [554, 25] on app-page-menu "View Day view expanded Day view collapsed Month view Date picker Jump to [DATE]…" at bounding box center [342, 23] width 685 height 15
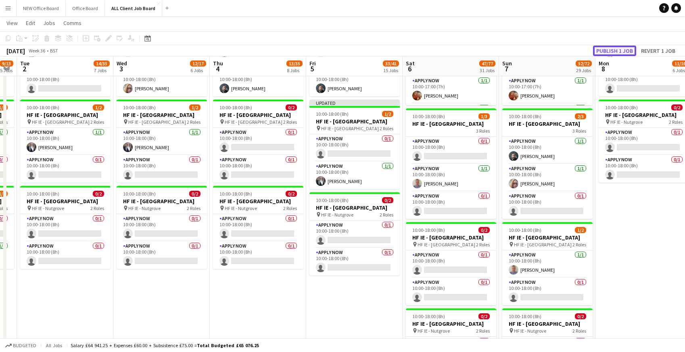
click at [603, 51] on button "Publish 1 job" at bounding box center [614, 51] width 43 height 10
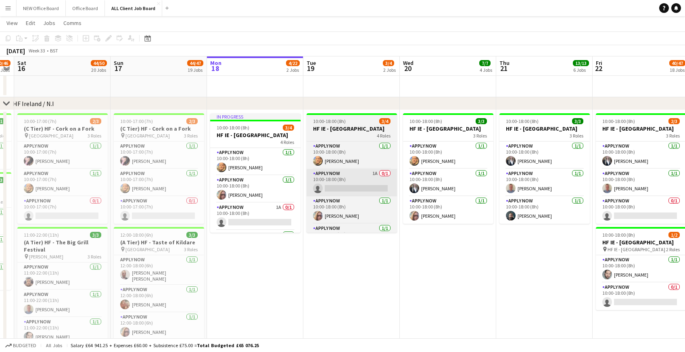
scroll to position [0, 170]
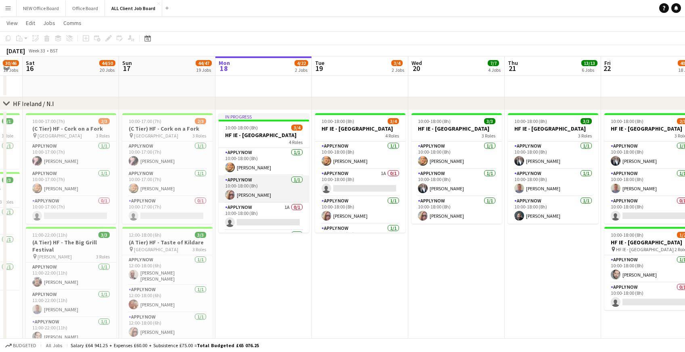
click at [258, 196] on app-card-role "APPLY NOW [DATE] 10:00-18:00 (8h) [PERSON_NAME]" at bounding box center [264, 188] width 90 height 27
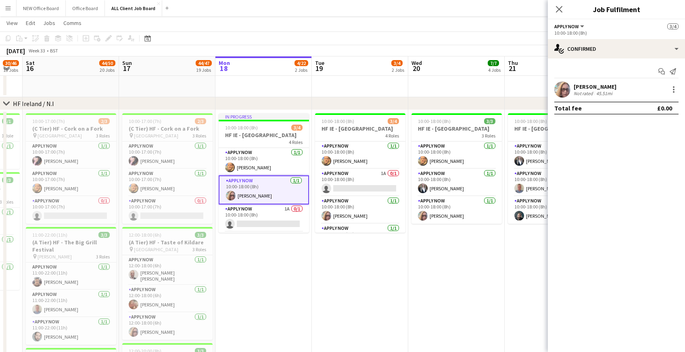
click at [593, 89] on div "[PERSON_NAME]" at bounding box center [594, 86] width 43 height 7
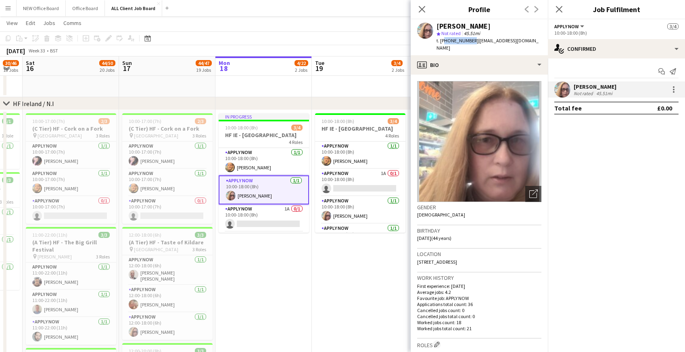
drag, startPoint x: 442, startPoint y: 41, endPoint x: 470, endPoint y: 42, distance: 27.4
click at [470, 42] on span "t. [PHONE_NUMBER]" at bounding box center [457, 40] width 42 height 6
click at [497, 24] on div "[PERSON_NAME]" at bounding box center [488, 26] width 105 height 7
drag, startPoint x: 443, startPoint y: 41, endPoint x: 470, endPoint y: 41, distance: 27.0
click at [472, 41] on div "t. [PHONE_NUMBER] | [EMAIL_ADDRESS][DOMAIN_NAME]" at bounding box center [488, 44] width 105 height 15
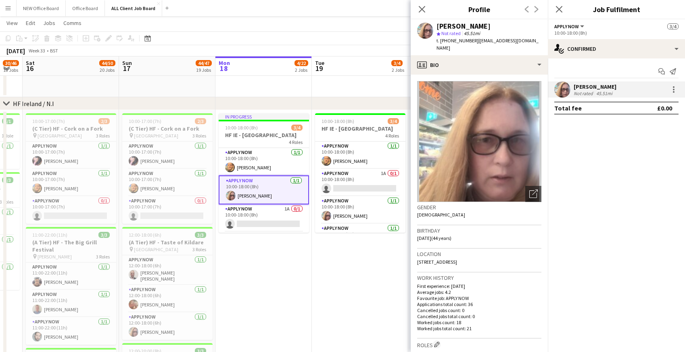
copy span "353894178954"
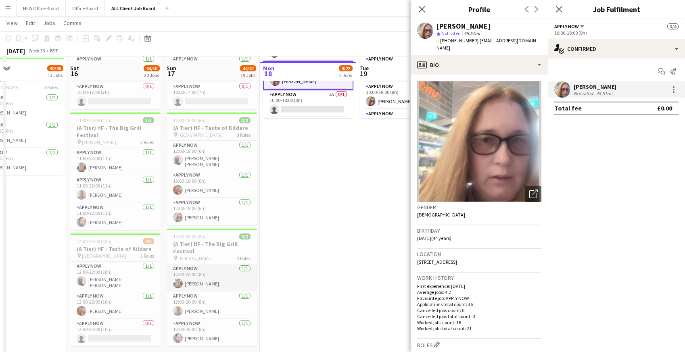
scroll to position [2658, 0]
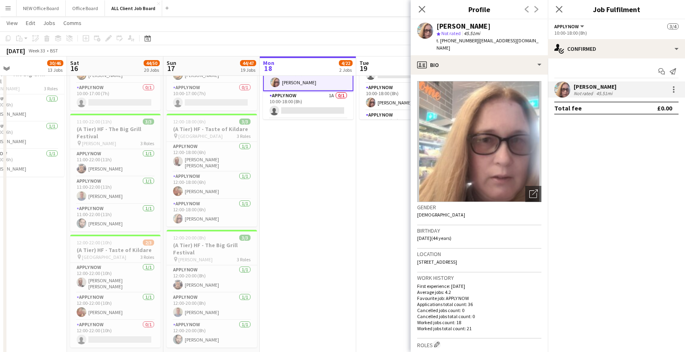
click at [326, 202] on app-date-cell "In progress 10:00-18:00 (8h) 3/4 HF IE - [GEOGRAPHIC_DATA] 4 Roles APPLY NOW [D…" at bounding box center [308, 248] width 96 height 502
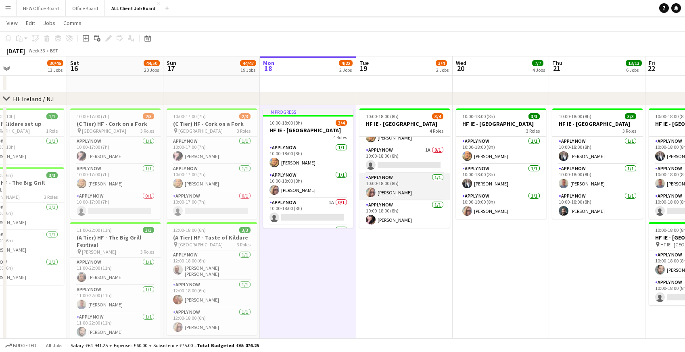
scroll to position [26, 0]
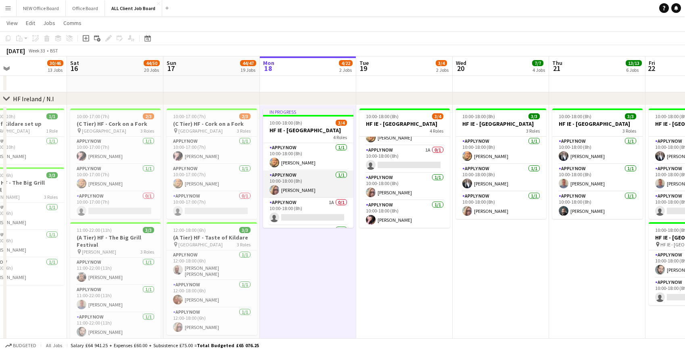
click at [298, 194] on app-card-role "APPLY NOW [DATE] 10:00-18:00 (8h) [PERSON_NAME]" at bounding box center [308, 184] width 90 height 27
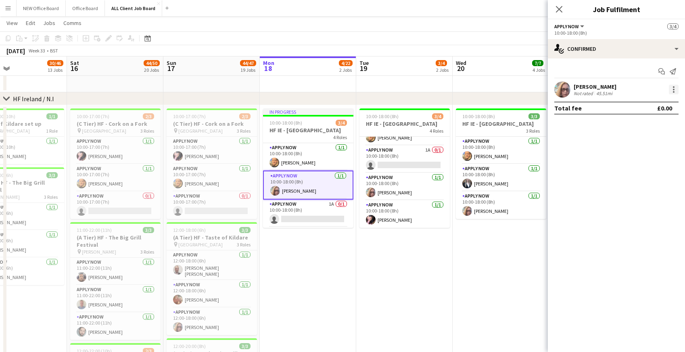
click at [672, 87] on div at bounding box center [673, 90] width 10 height 10
click at [582, 86] on div at bounding box center [342, 176] width 685 height 352
click at [582, 86] on div "[PERSON_NAME]" at bounding box center [594, 86] width 43 height 7
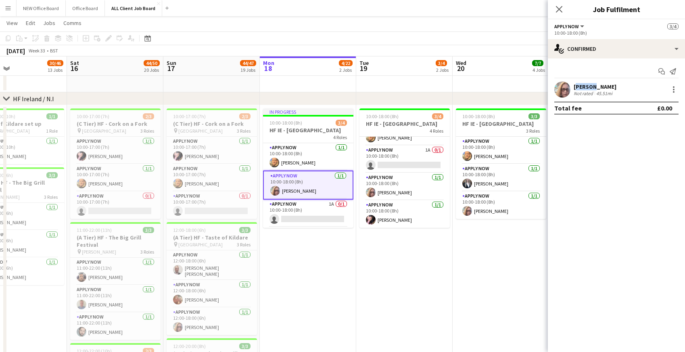
click at [582, 86] on div "[PERSON_NAME]" at bounding box center [594, 86] width 43 height 7
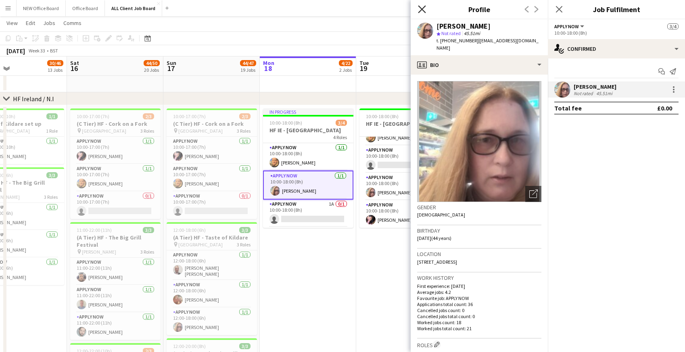
click at [421, 9] on icon at bounding box center [422, 9] width 8 height 8
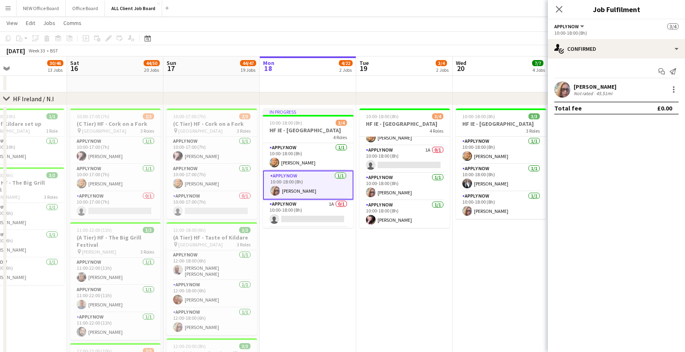
click at [302, 300] on app-date-cell "In progress 10:00-18:00 (8h) 3/4 HF IE - [GEOGRAPHIC_DATA] 4 Roles APPLY NOW [D…" at bounding box center [308, 356] width 96 height 502
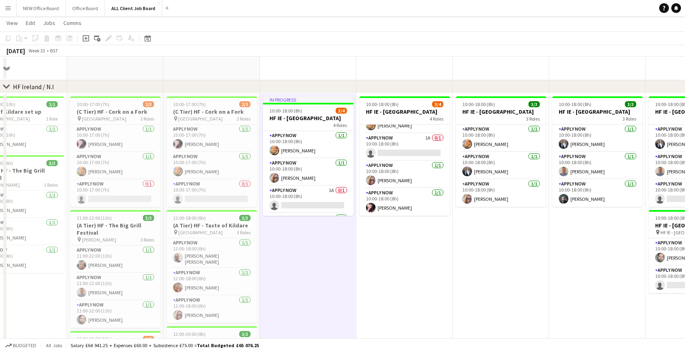
scroll to position [2542, 0]
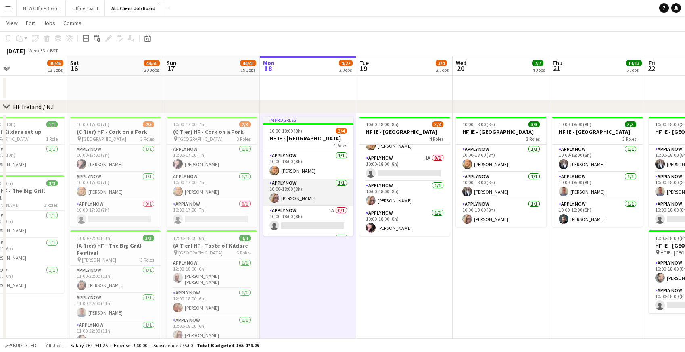
click at [291, 200] on app-card-role "APPLY NOW [DATE] 10:00-18:00 (8h) [PERSON_NAME]" at bounding box center [308, 192] width 90 height 27
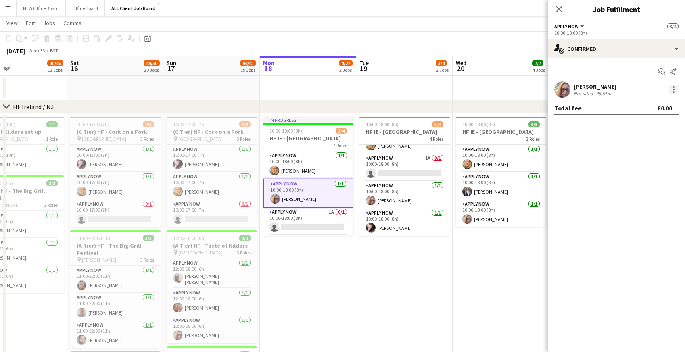
click at [675, 88] on div at bounding box center [673, 90] width 10 height 10
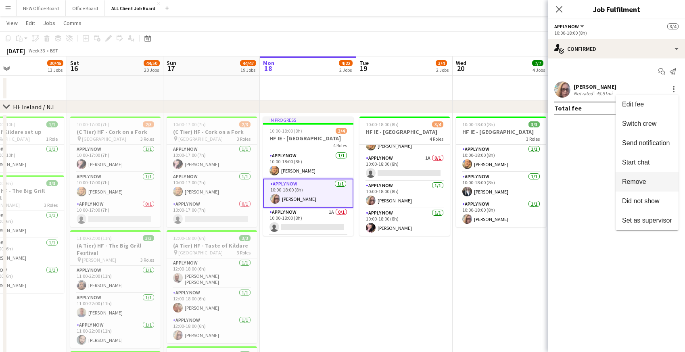
click at [633, 184] on span "Remove" at bounding box center [634, 181] width 24 height 7
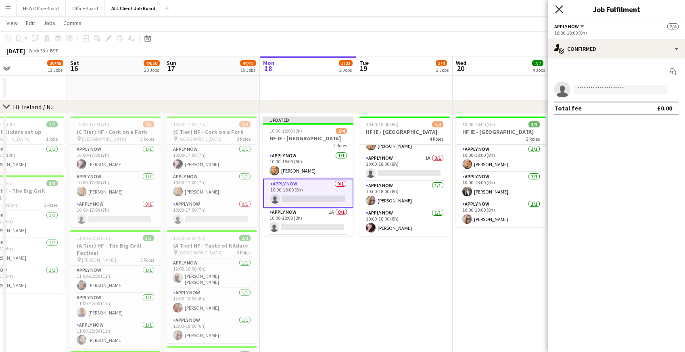
click at [559, 10] on icon at bounding box center [559, 9] width 8 height 8
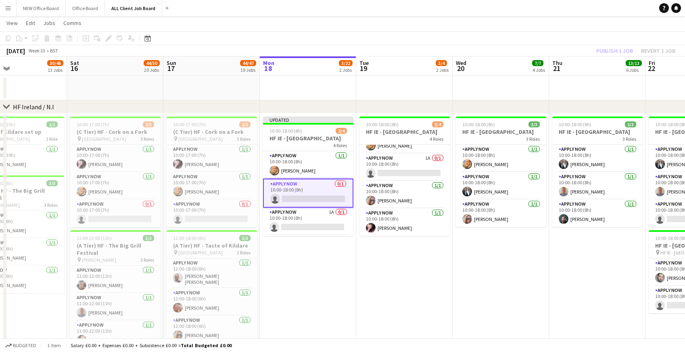
click at [541, 17] on app-page-menu "View Day view expanded Day view collapsed Month view Date picker Jump to [DATE]…" at bounding box center [342, 23] width 685 height 15
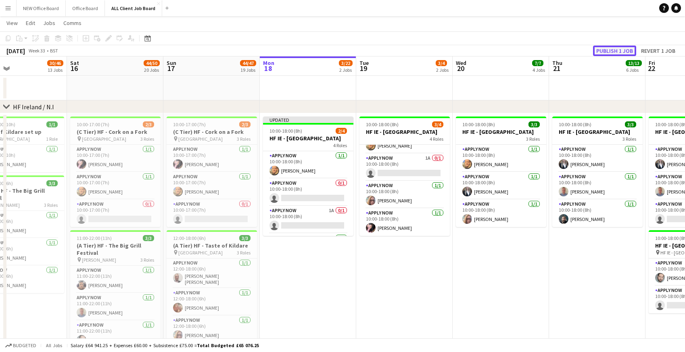
click at [604, 53] on button "Publish 1 job" at bounding box center [614, 51] width 43 height 10
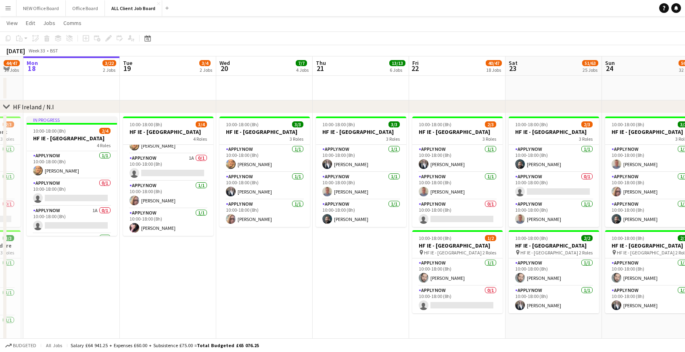
scroll to position [0, 267]
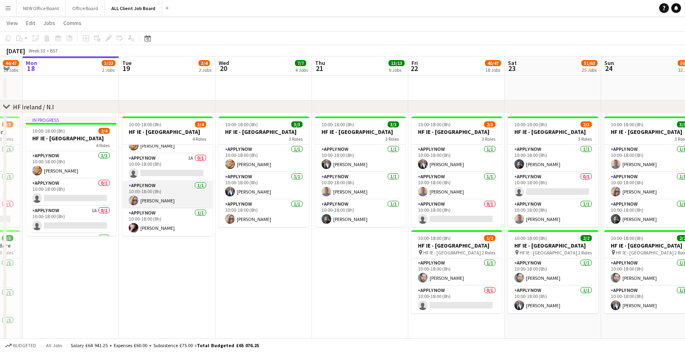
click at [163, 197] on app-card-role "APPLY NOW [DATE] 10:00-18:00 (8h) [PERSON_NAME]" at bounding box center [167, 194] width 90 height 27
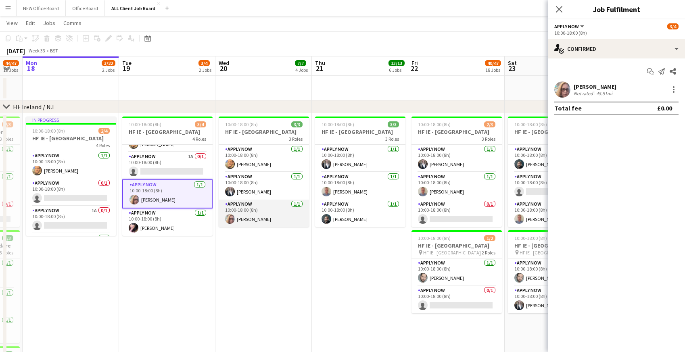
click at [239, 218] on app-card-role "APPLY NOW [DATE] 10:00-18:00 (8h) [PERSON_NAME]" at bounding box center [264, 213] width 90 height 27
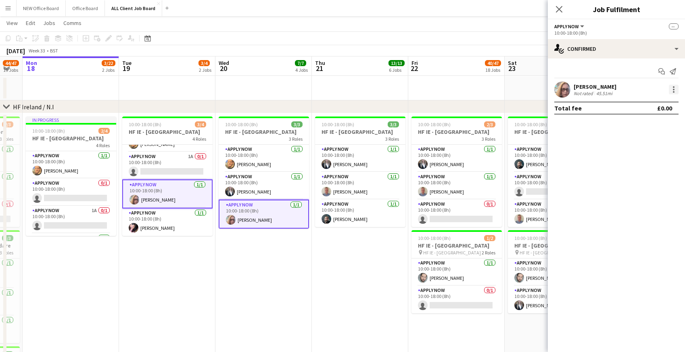
click at [673, 92] on div at bounding box center [674, 92] width 2 height 2
click at [639, 162] on span "Remove" at bounding box center [634, 162] width 24 height 7
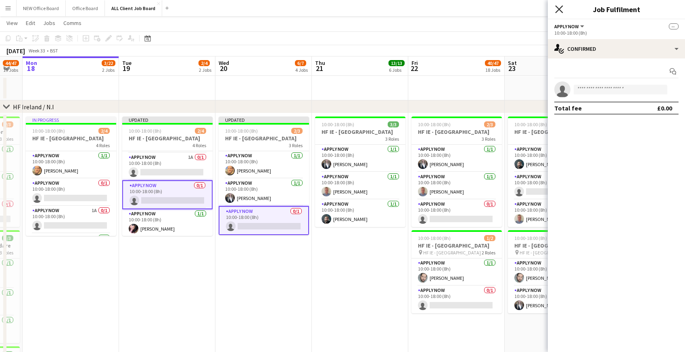
click at [561, 9] on icon "Close pop-in" at bounding box center [559, 9] width 8 height 8
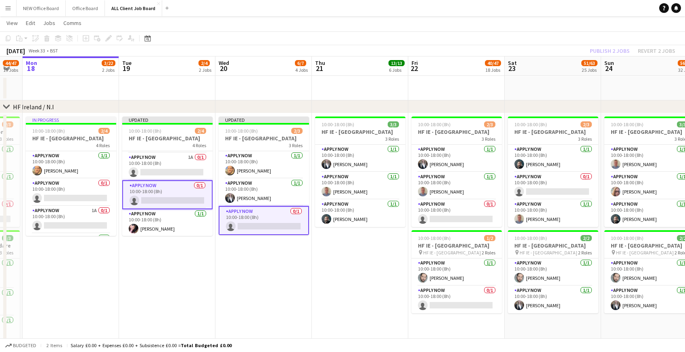
click at [549, 26] on app-page-menu "View Day view expanded Day view collapsed Month view Date picker Jump to [DATE]…" at bounding box center [342, 23] width 685 height 15
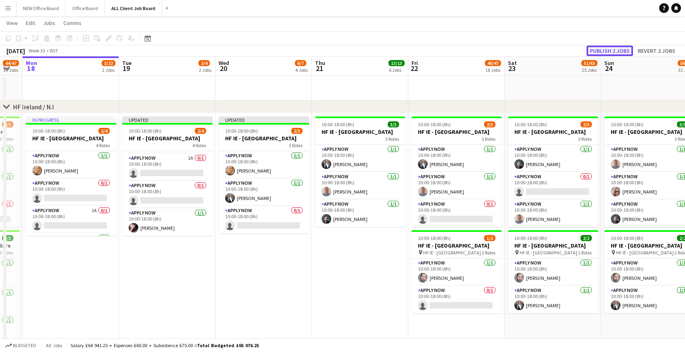
click at [604, 51] on button "Publish 2 jobs" at bounding box center [609, 51] width 46 height 10
